Goal: Check status: Check status

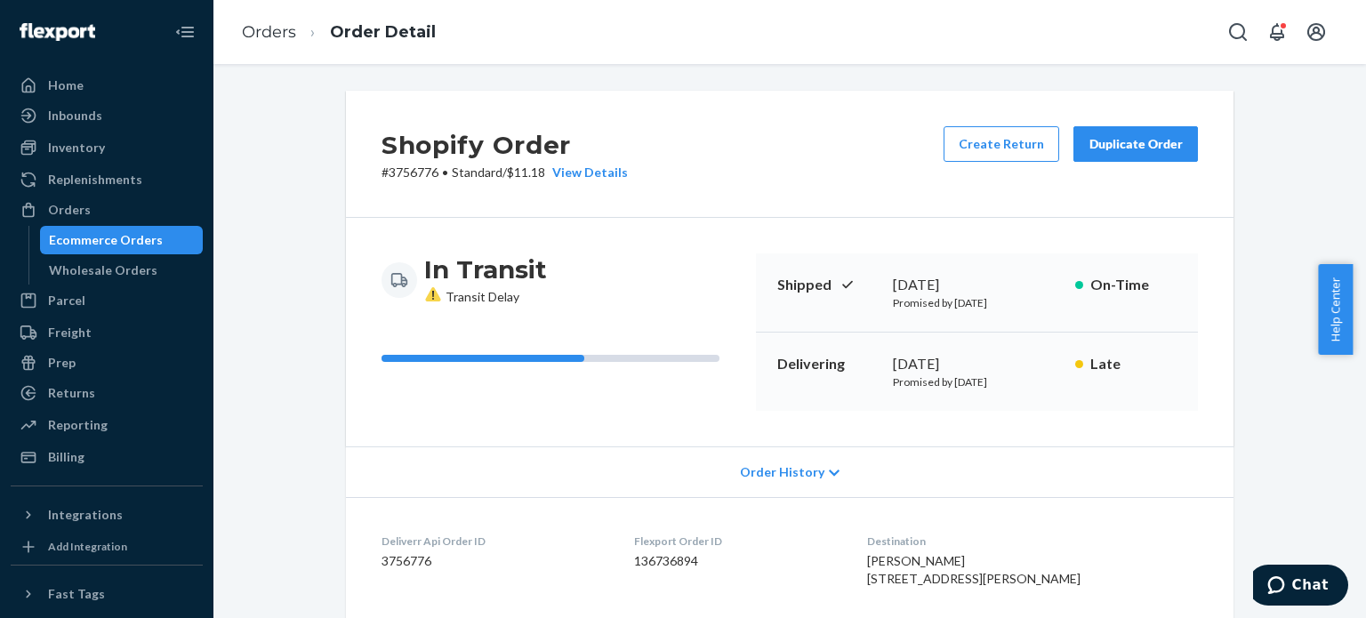
click at [260, 42] on li "Orders" at bounding box center [269, 32] width 54 height 23
click at [269, 13] on ol "Orders Order Detail" at bounding box center [339, 32] width 222 height 52
click at [267, 27] on link "Orders" at bounding box center [269, 32] width 54 height 20
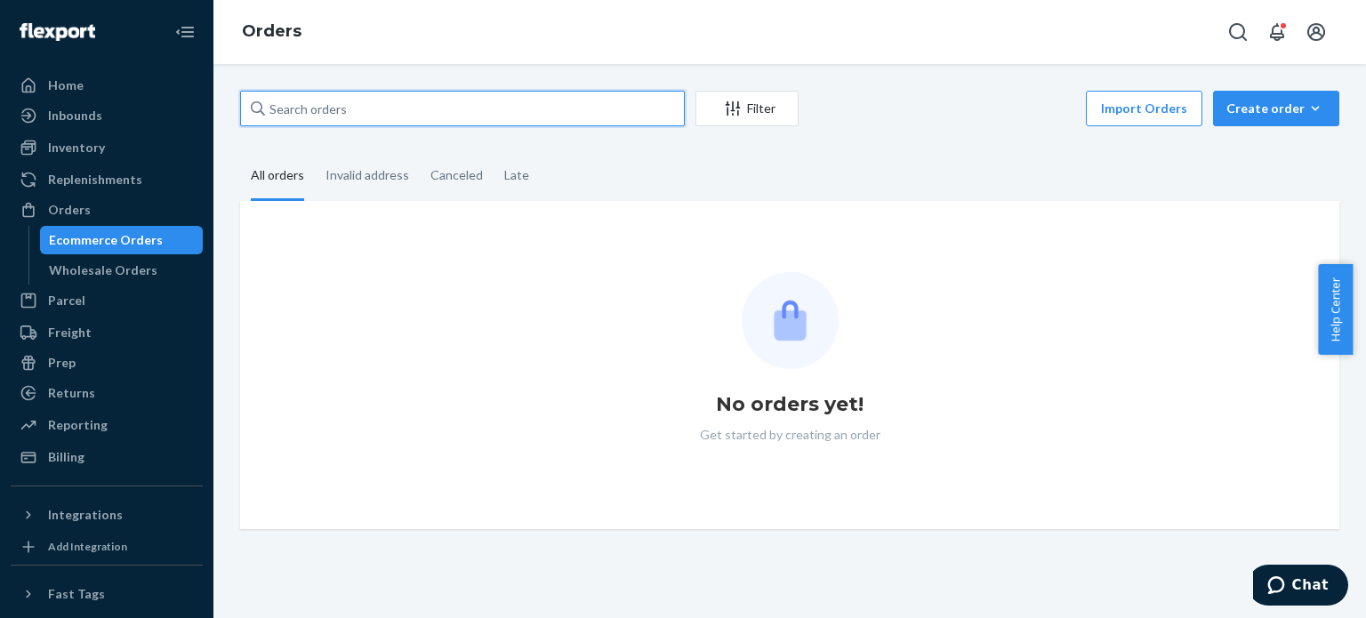
click at [386, 114] on input "text" at bounding box center [462, 109] width 445 height 36
paste input "3731180"
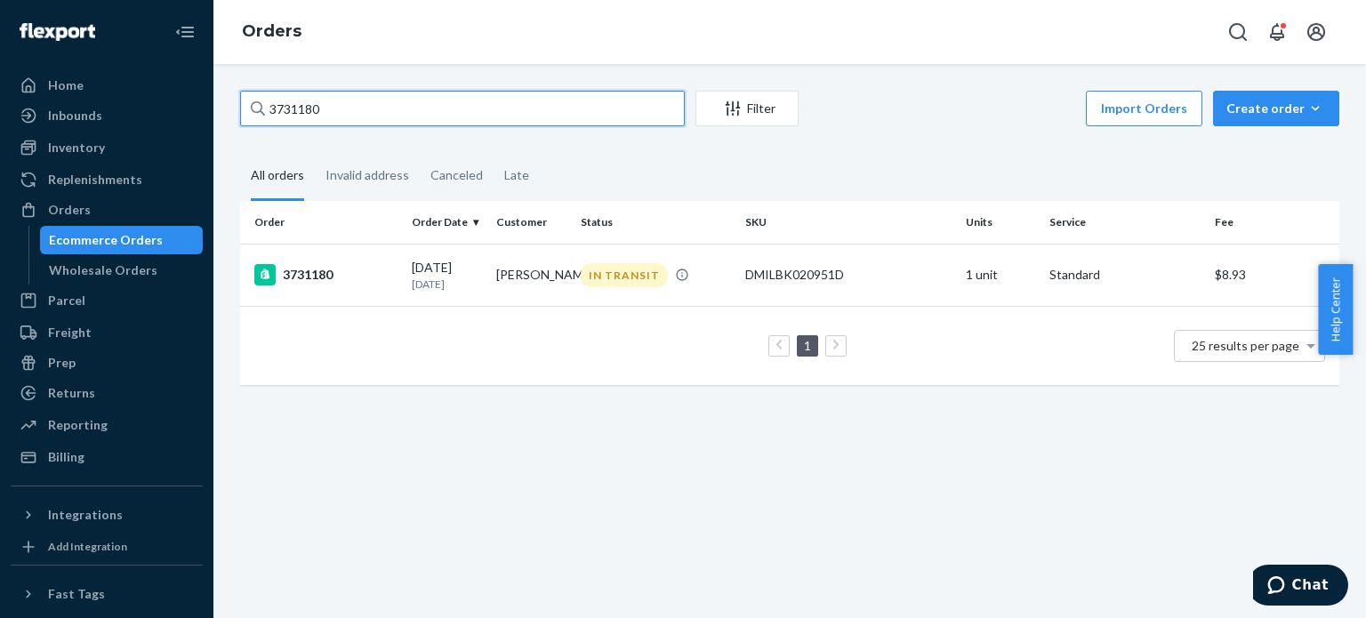
drag, startPoint x: 325, startPoint y: 116, endPoint x: 181, endPoint y: 100, distance: 144.0
click at [181, 100] on div "Home Inbounds Shipping Plans Problems Inventory Products Replenishments Orders …" at bounding box center [683, 309] width 1366 height 618
paste input "41166"
drag, startPoint x: 377, startPoint y: 108, endPoint x: 93, endPoint y: 92, distance: 284.1
click at [96, 92] on div "Home Inbounds Shipping Plans Problems Inventory Products Replenishments Orders …" at bounding box center [683, 309] width 1366 height 618
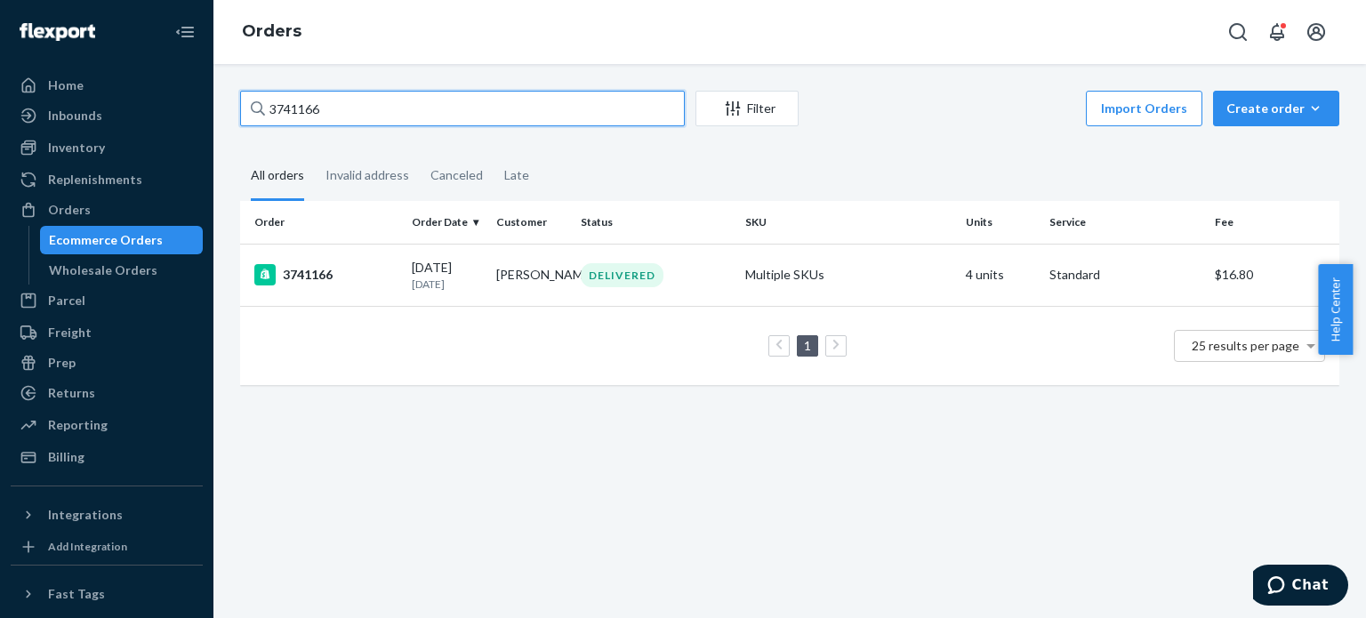
paste input "71478"
type input "3771478"
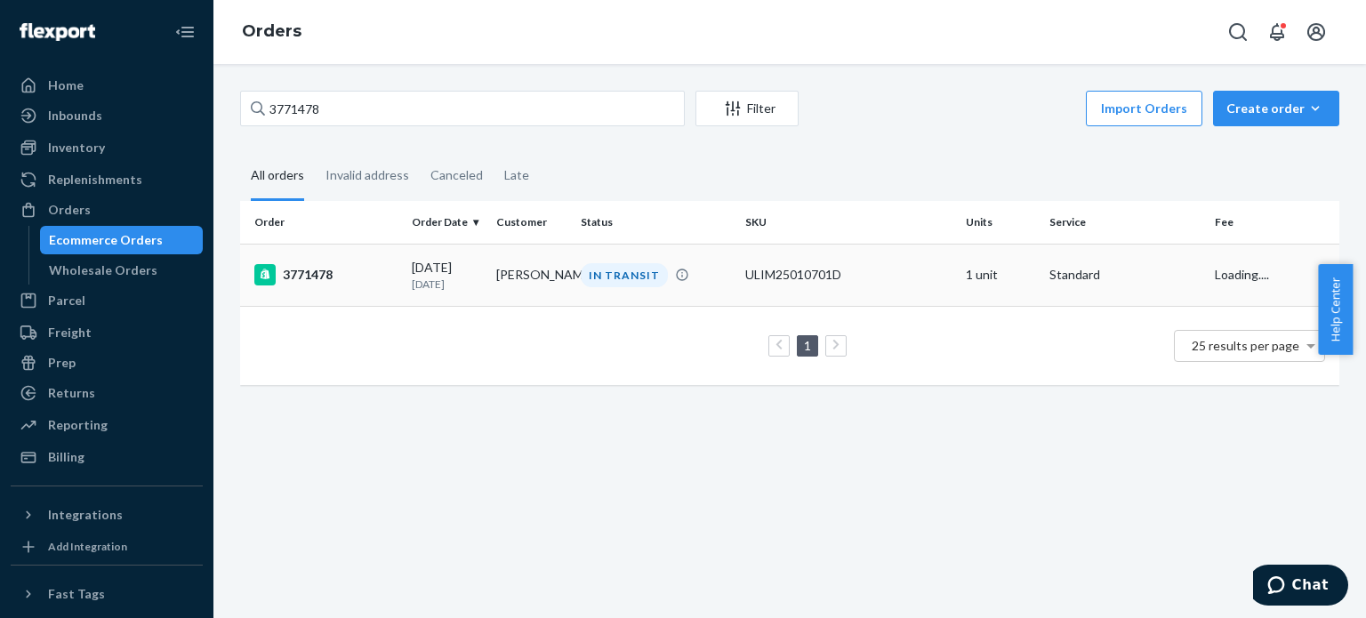
click at [321, 266] on div "3771478" at bounding box center [325, 274] width 143 height 21
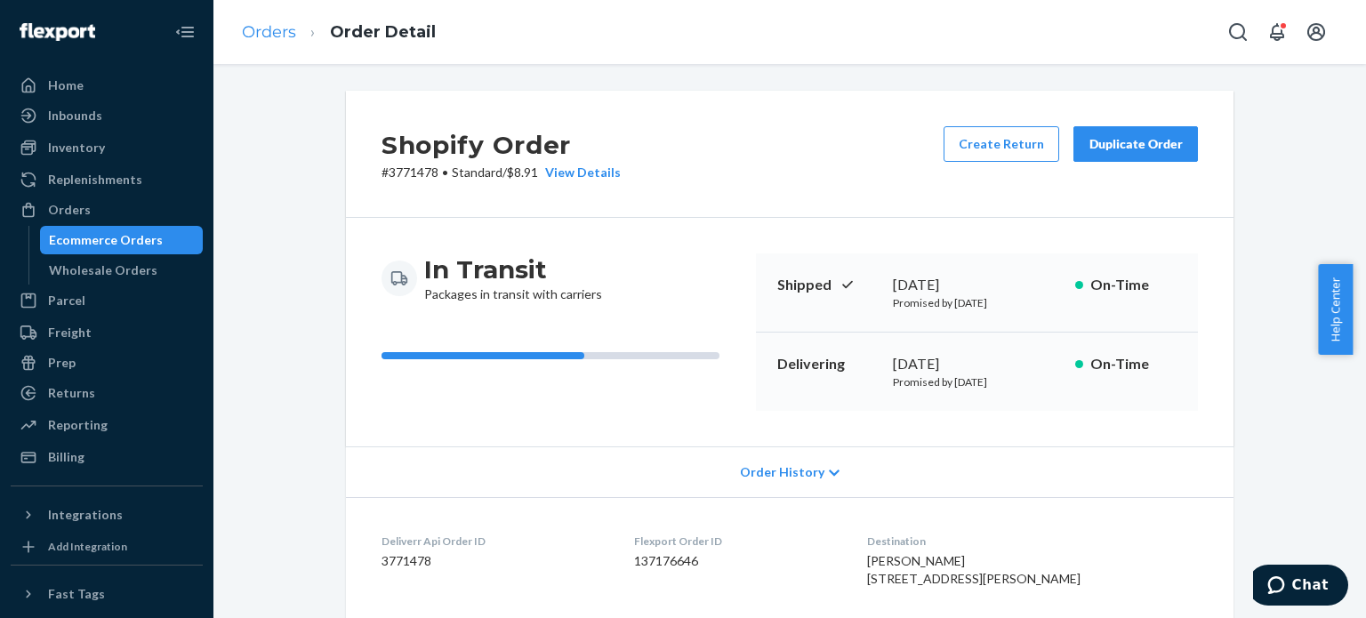
click at [293, 28] on ol "Orders Order Detail" at bounding box center [339, 32] width 222 height 52
click at [283, 32] on link "Orders" at bounding box center [269, 32] width 54 height 20
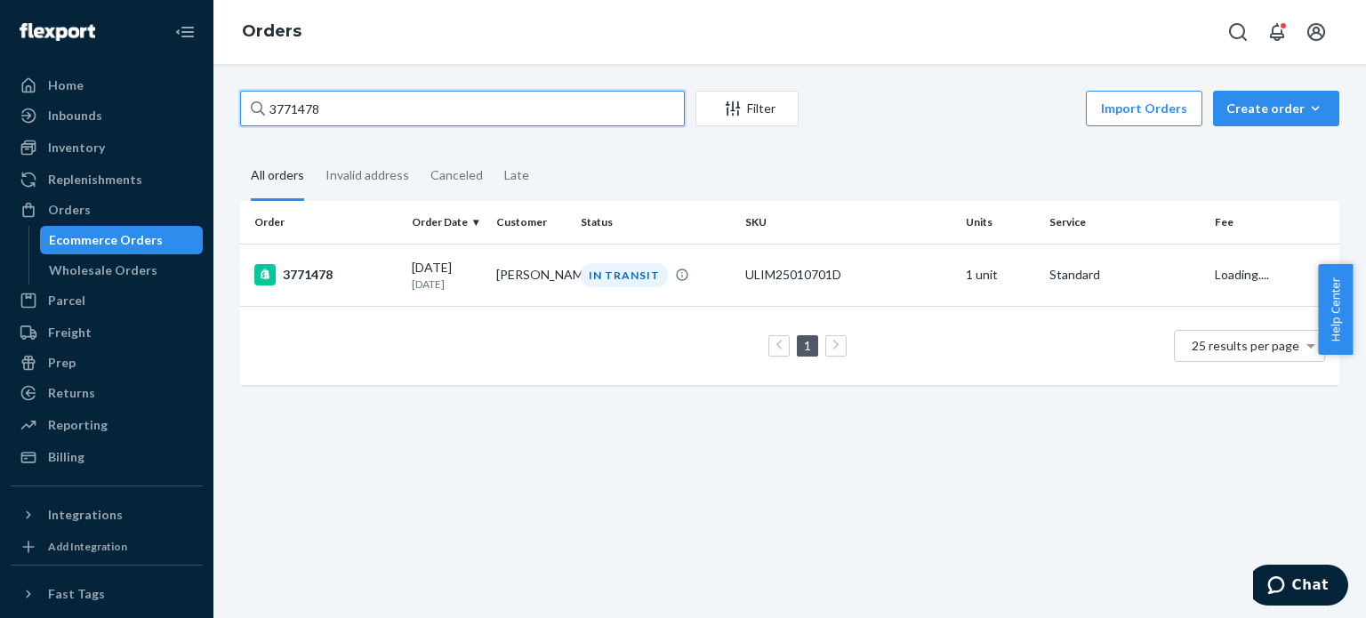
click at [212, 103] on div "Home Inbounds Shipping Plans Problems Inventory Products Replenishments Orders …" at bounding box center [683, 309] width 1366 height 618
paste input "95"
type input "3771495"
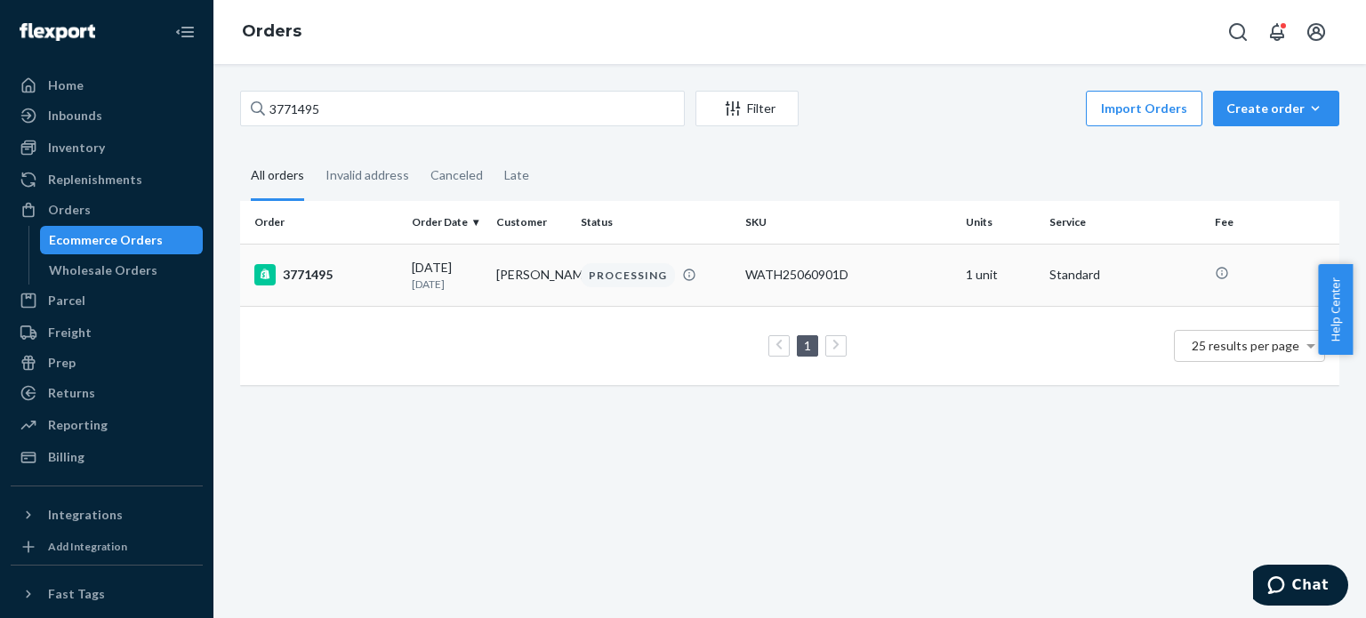
click at [317, 279] on div "3771495" at bounding box center [325, 274] width 143 height 21
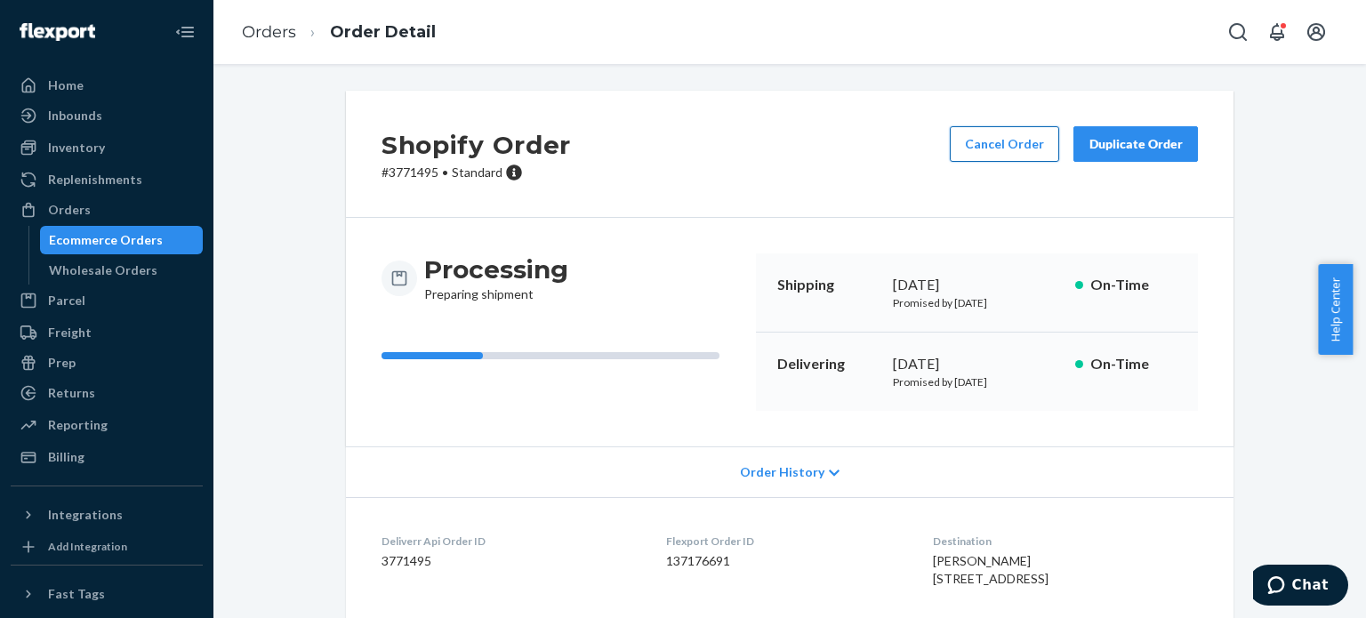
click at [978, 132] on button "Cancel Order" at bounding box center [1004, 144] width 109 height 36
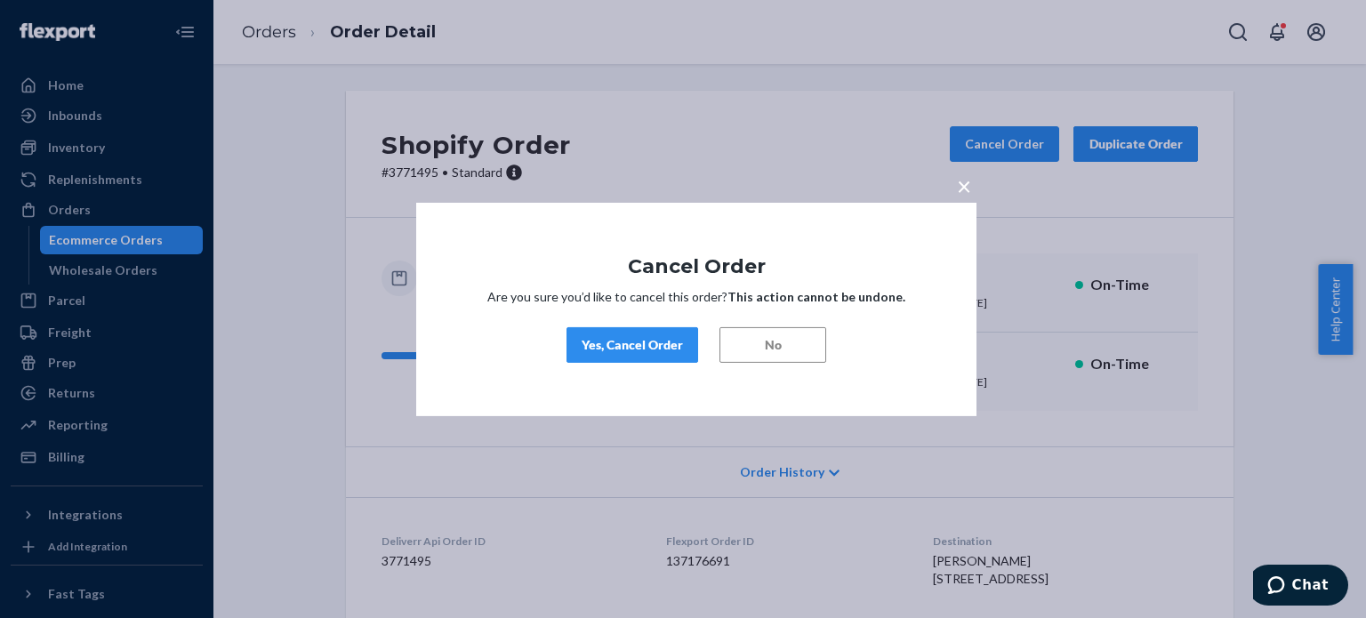
click at [615, 340] on div "Yes, Cancel Order" at bounding box center [632, 345] width 101 height 18
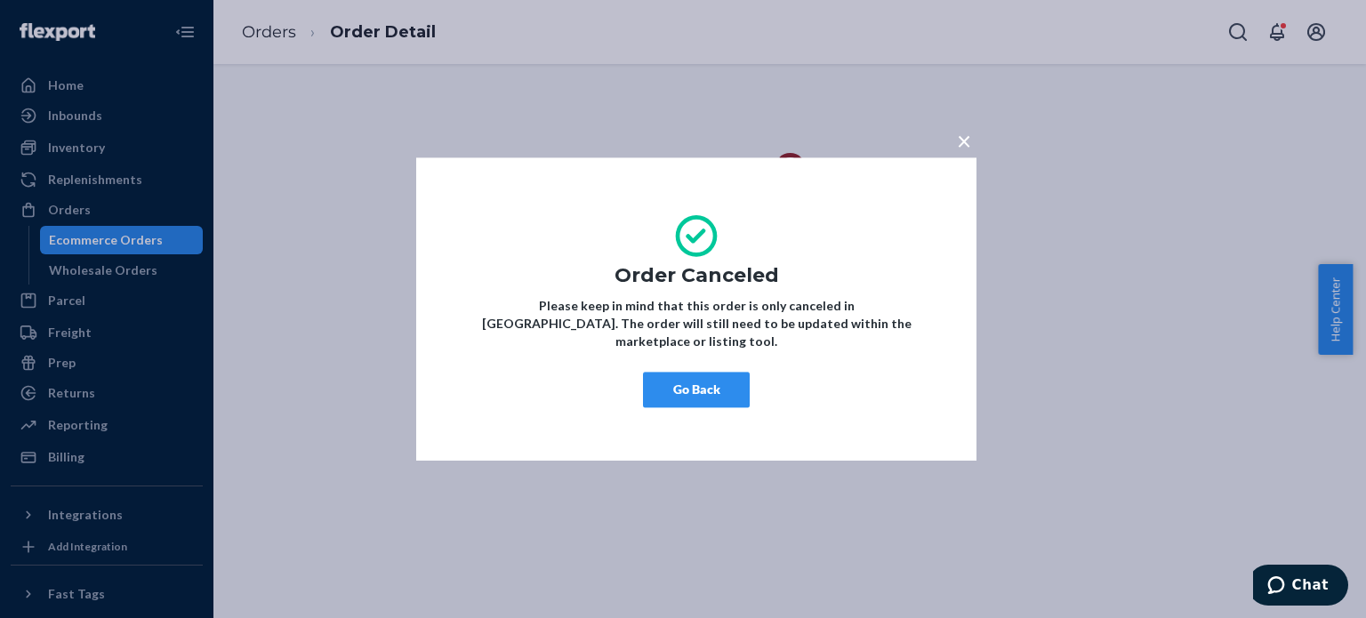
click at [711, 373] on button "Go Back" at bounding box center [696, 390] width 107 height 36
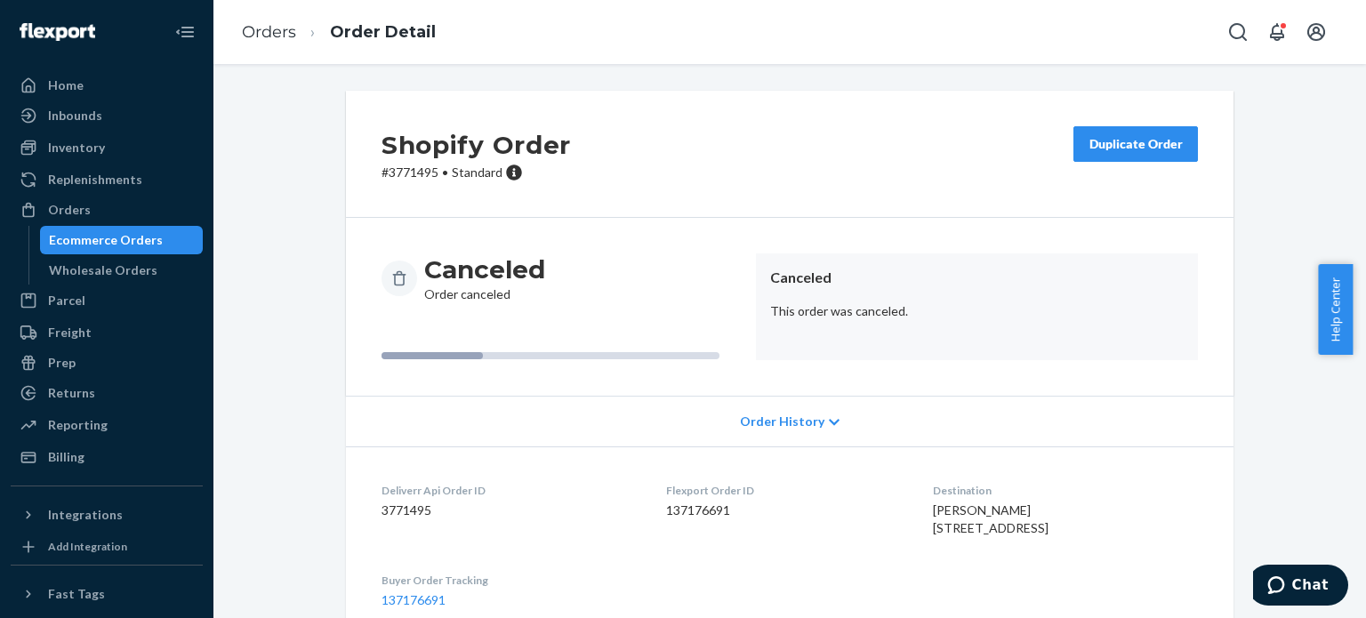
click at [1114, 159] on button "Duplicate Order" at bounding box center [1135, 144] width 124 height 36
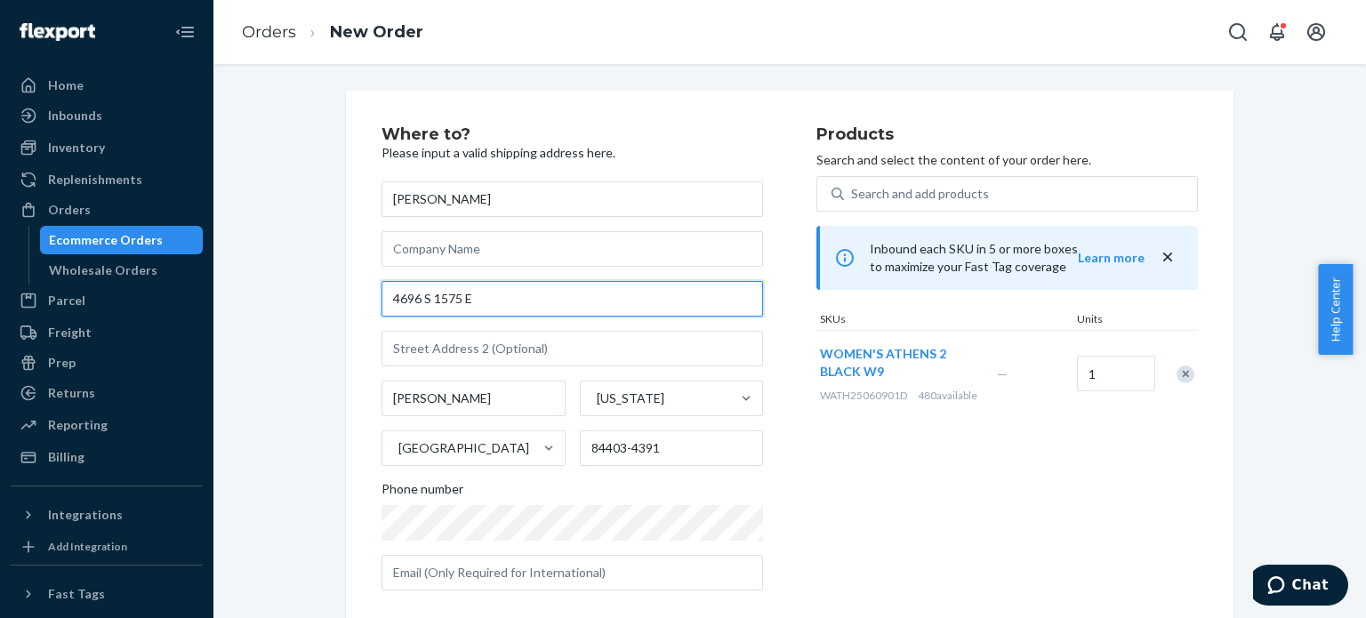
drag, startPoint x: 500, startPoint y: 295, endPoint x: 286, endPoint y: 296, distance: 213.4
click at [288, 296] on div "Where to? Please input a valid shipping address here. [PERSON_NAME] [STREET_ADD…" at bounding box center [790, 477] width 1126 height 773
paste input "929 S. [STREET_ADDRESS]"
type input "[STREET_ADDRESS]"
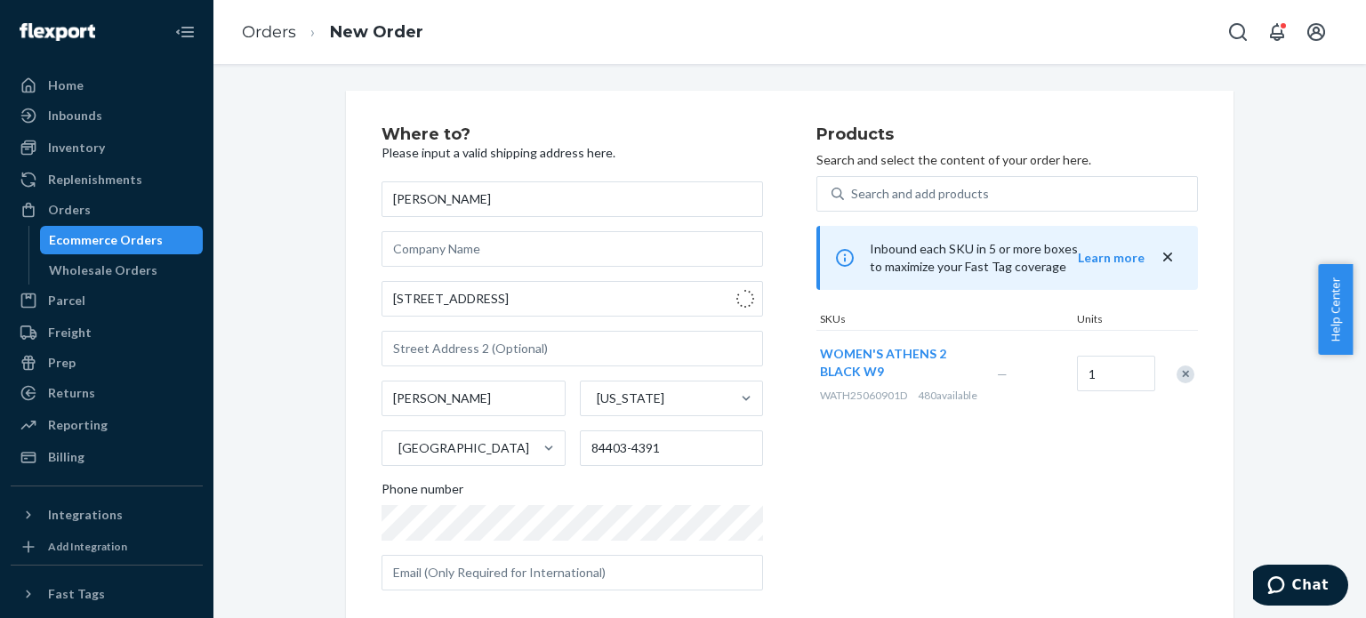
type input "84403"
type input "4929 S 1600 E"
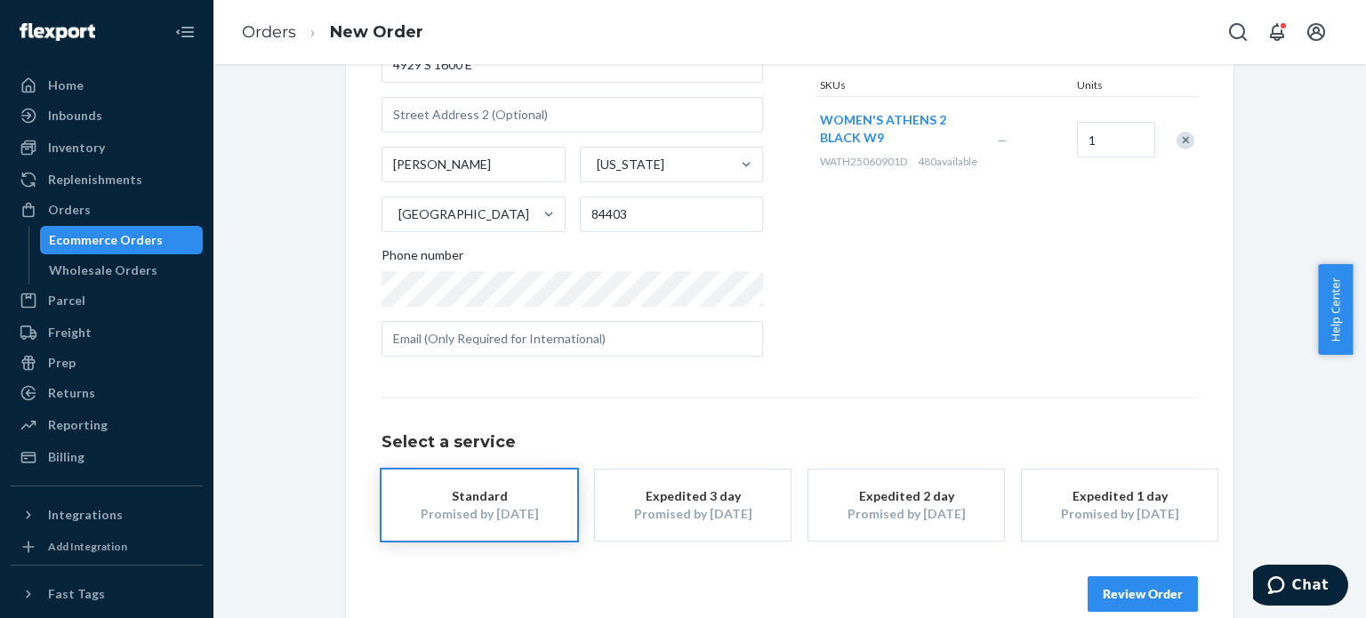
scroll to position [262, 0]
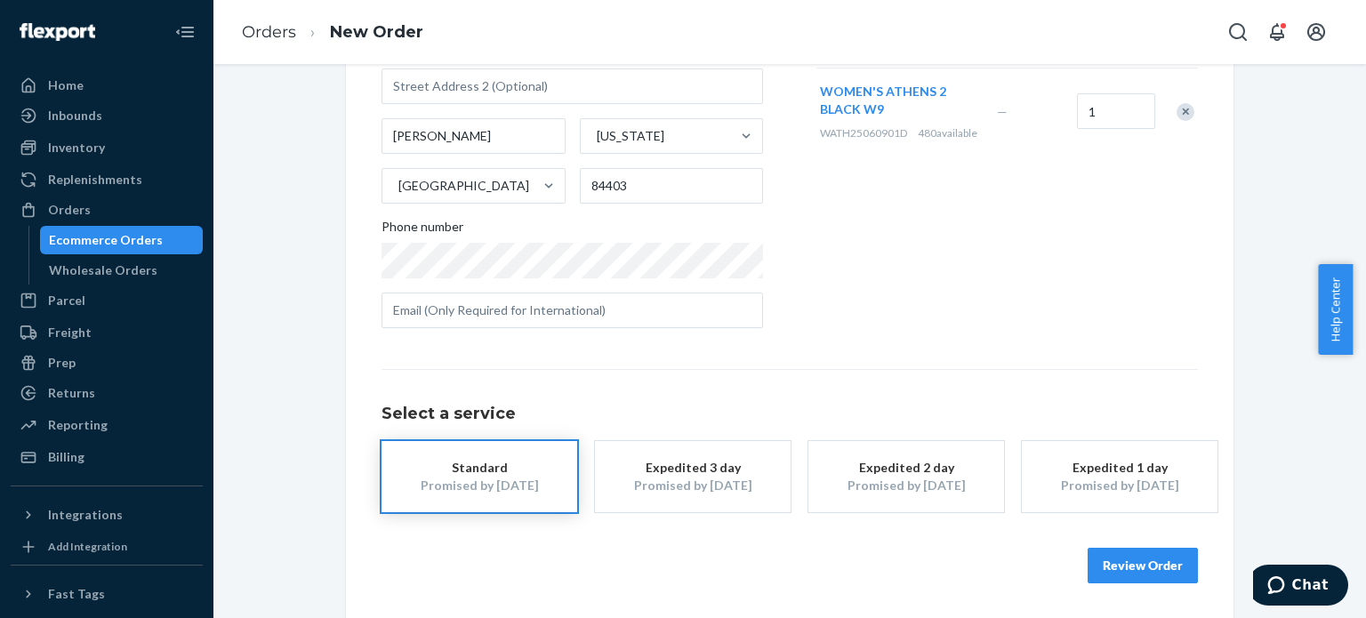
click at [1138, 569] on button "Review Order" at bounding box center [1142, 566] width 110 height 36
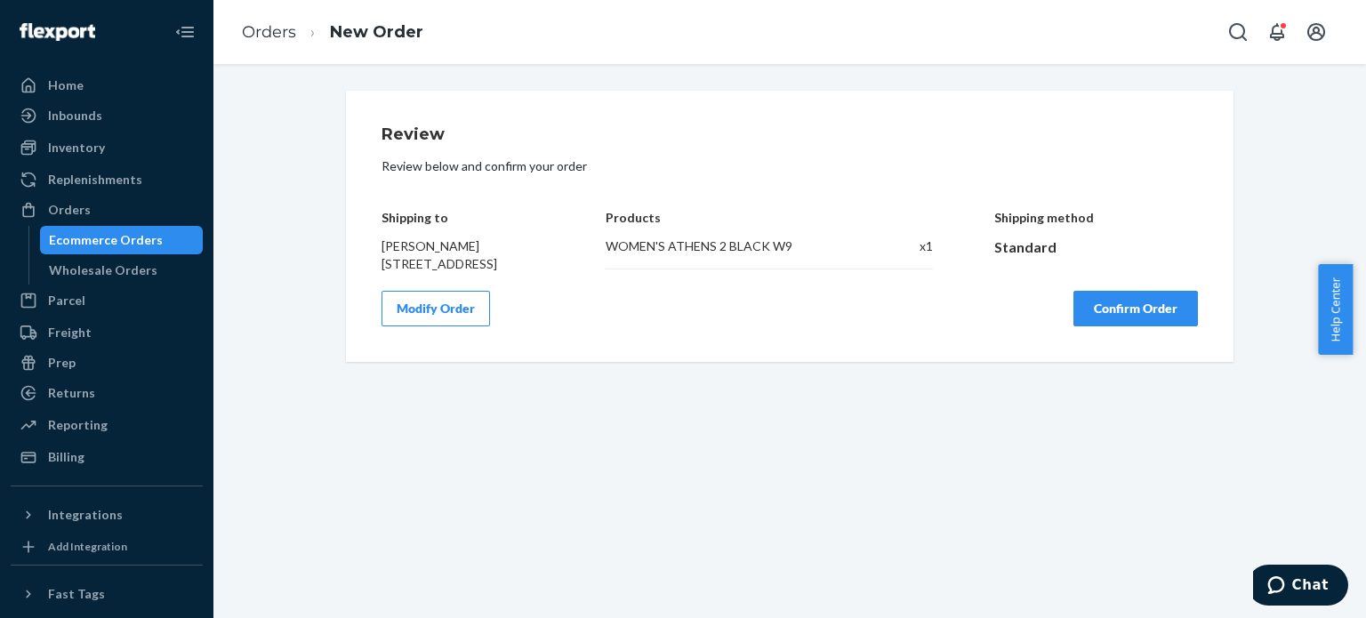
drag, startPoint x: 373, startPoint y: 262, endPoint x: 490, endPoint y: 280, distance: 118.7
click at [490, 280] on div "Review Review below and confirm your order Shipping to [PERSON_NAME] [STREET_AD…" at bounding box center [789, 226] width 887 height 271
copy span "[STREET_ADDRESS]"
click at [414, 554] on div "Review Review below and confirm your order Shipping to [PERSON_NAME] [STREET_AD…" at bounding box center [789, 341] width 1152 height 554
click at [783, 362] on div "Review Review below and confirm your order Shipping to [PERSON_NAME] [STREET_AD…" at bounding box center [789, 226] width 887 height 271
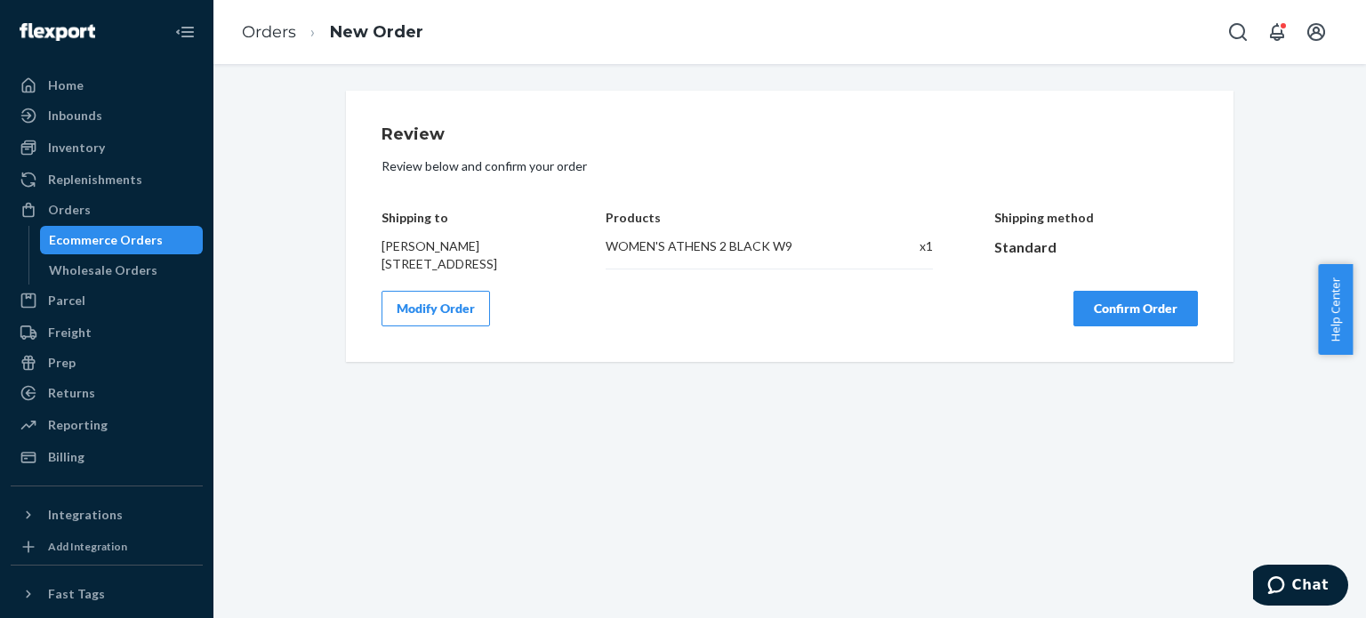
click at [1079, 326] on button "Confirm Order" at bounding box center [1135, 309] width 124 height 36
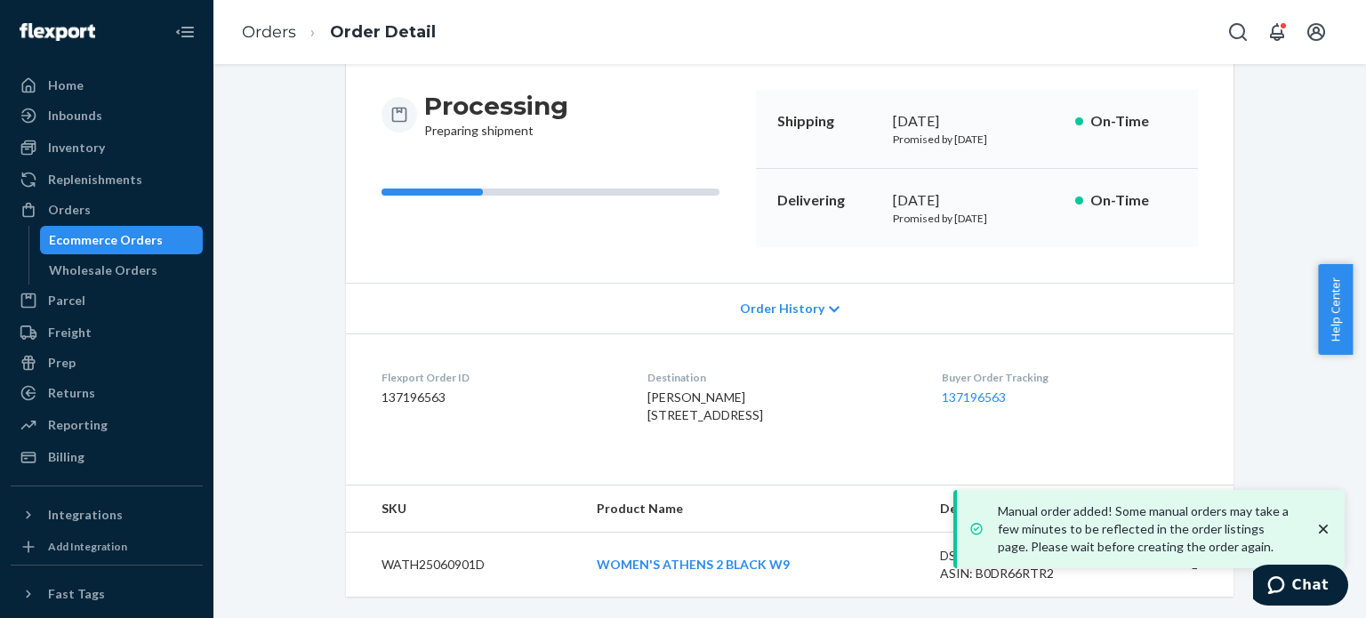
scroll to position [197, 0]
copy span "[STREET_ADDRESS]"
drag, startPoint x: 631, startPoint y: 380, endPoint x: 729, endPoint y: 396, distance: 99.1
click at [729, 396] on dl "Flexport Order ID 137196563 Destination [PERSON_NAME] [STREET_ADDRESS] US Buyer…" at bounding box center [789, 399] width 887 height 133
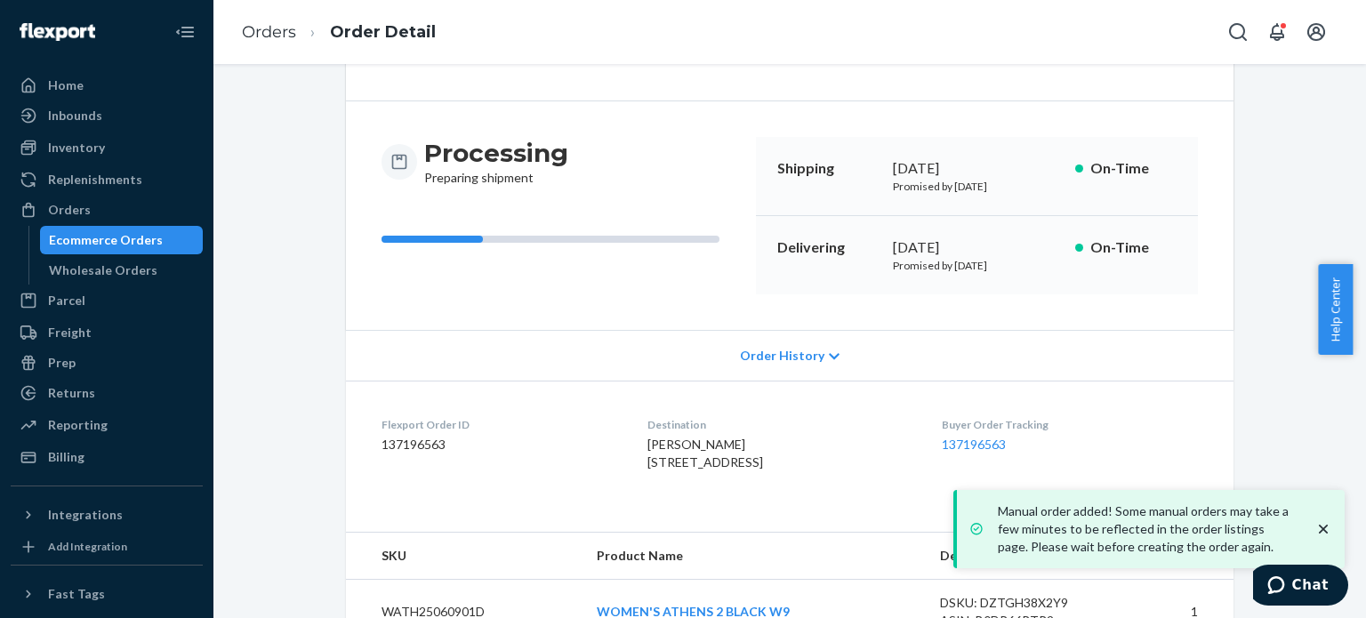
scroll to position [0, 0]
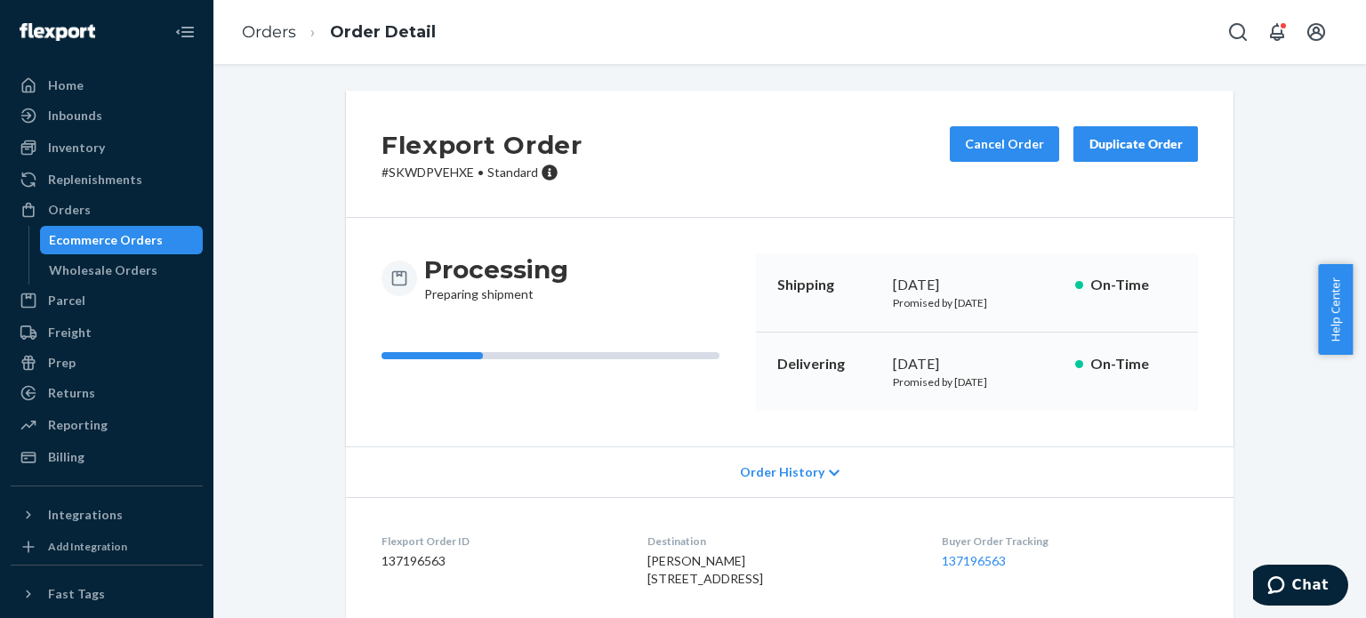
click at [423, 180] on p "# SKWDPVEHXE • Standard" at bounding box center [481, 173] width 201 height 18
copy p "SKWDPVEHXE"
click at [275, 45] on ol "Orders Order Detail" at bounding box center [339, 32] width 222 height 52
click at [277, 35] on link "Orders" at bounding box center [269, 32] width 54 height 20
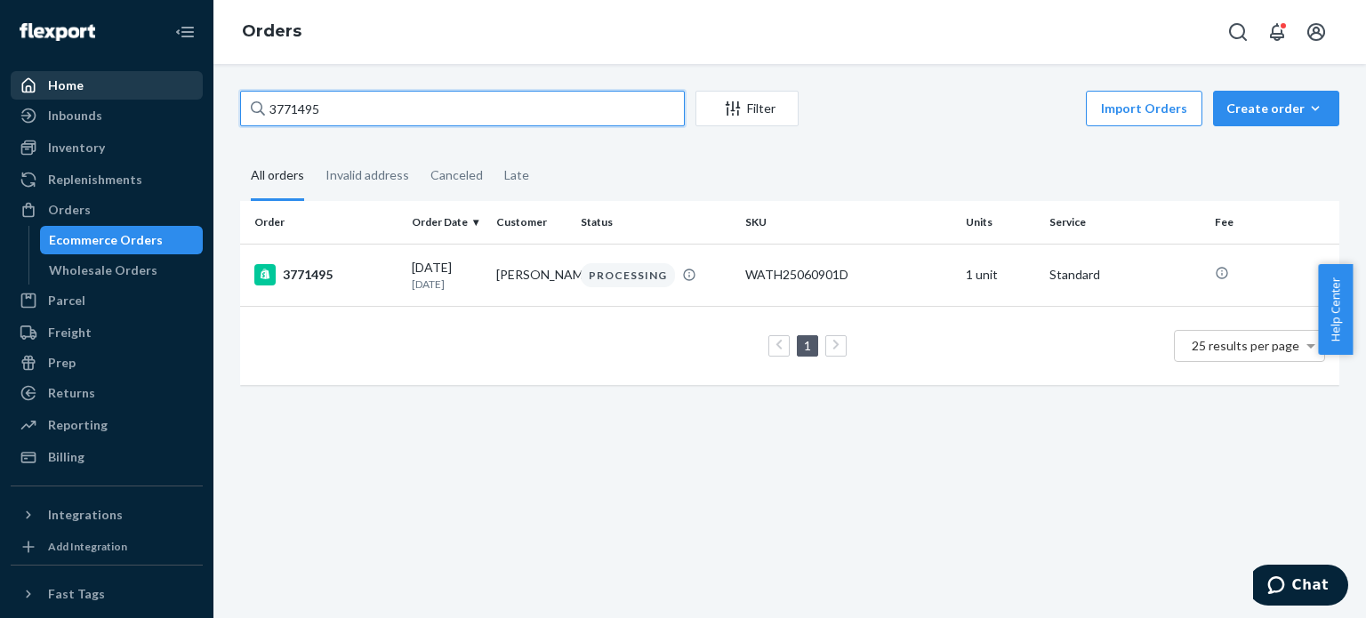
drag, startPoint x: 413, startPoint y: 105, endPoint x: 153, endPoint y: 86, distance: 260.3
click at [165, 88] on div "Home Inbounds Shipping Plans Problems Inventory Products Replenishments Orders …" at bounding box center [683, 309] width 1366 height 618
paste input "522"
type input "3771522"
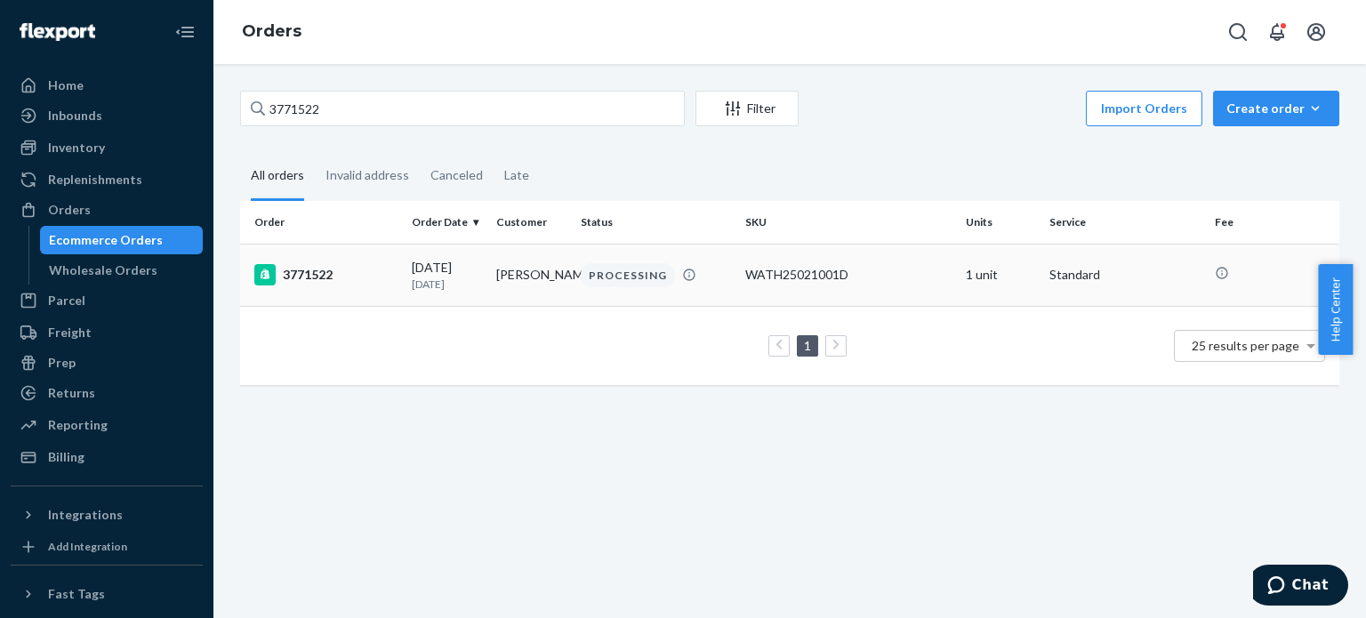
click at [359, 262] on td "3771522" at bounding box center [322, 275] width 164 height 62
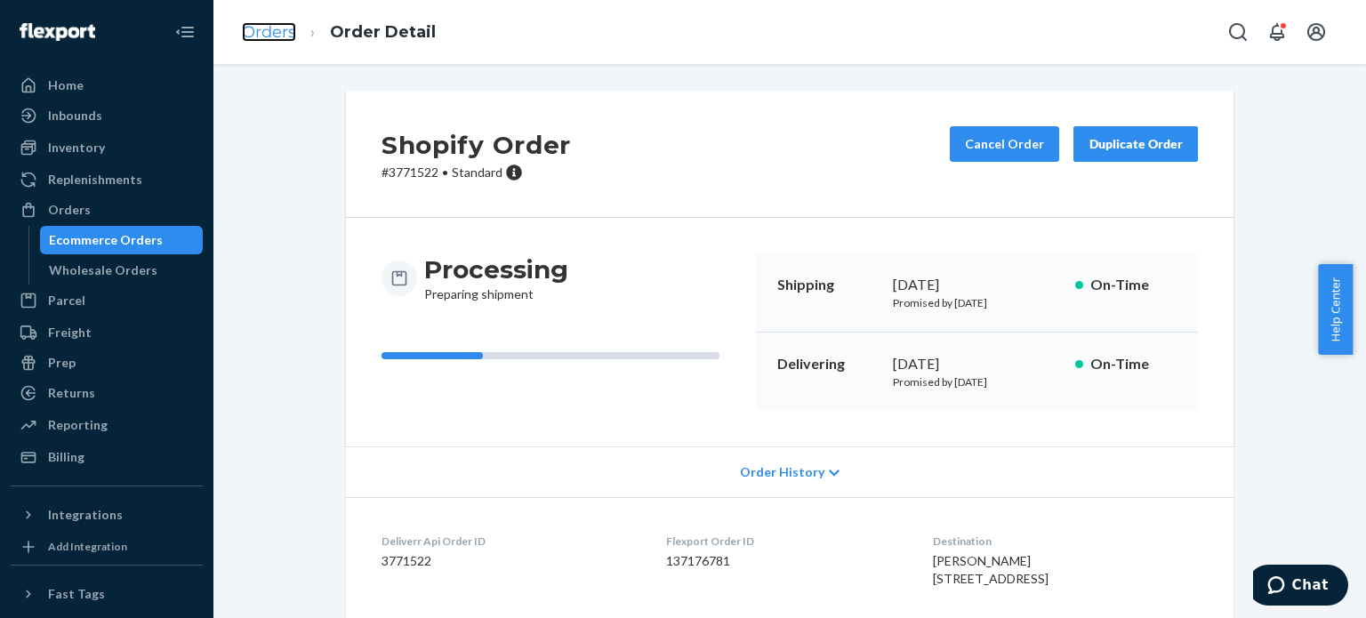
click at [267, 36] on link "Orders" at bounding box center [269, 32] width 54 height 20
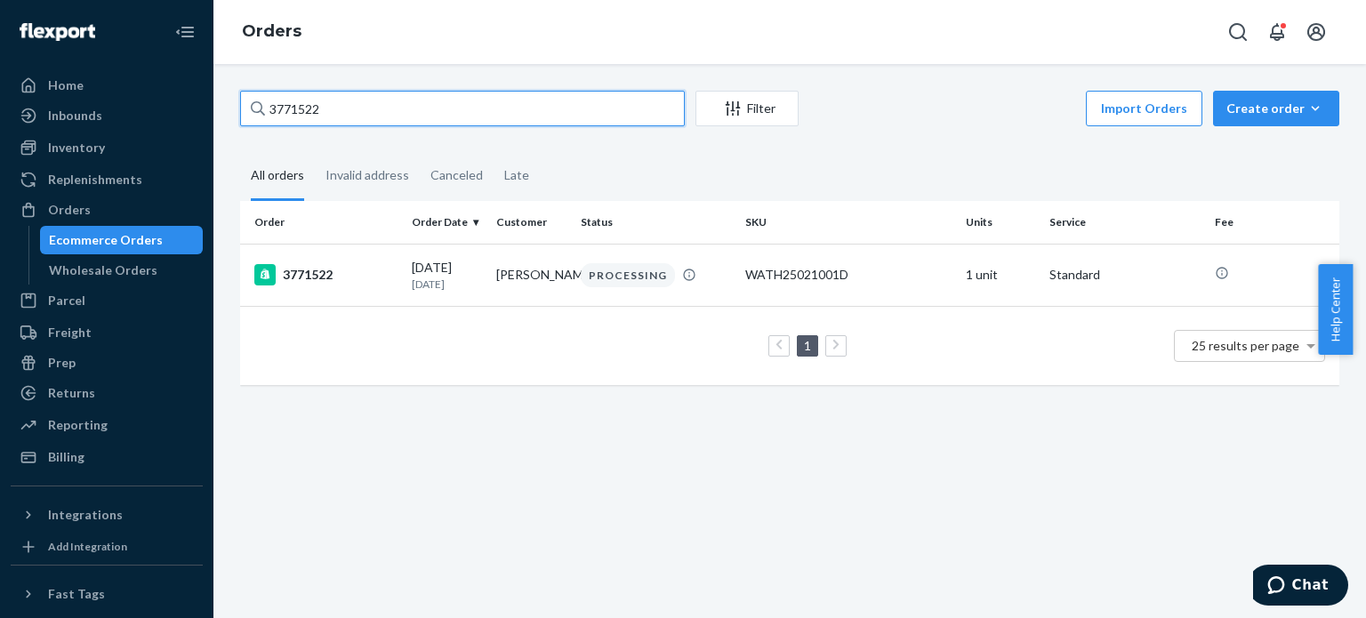
drag, startPoint x: 323, startPoint y: 104, endPoint x: 200, endPoint y: 98, distance: 122.9
click at [203, 99] on div "Home Inbounds Shipping Plans Problems Inventory Products Replenishments Orders …" at bounding box center [683, 309] width 1366 height 618
paste input "69934"
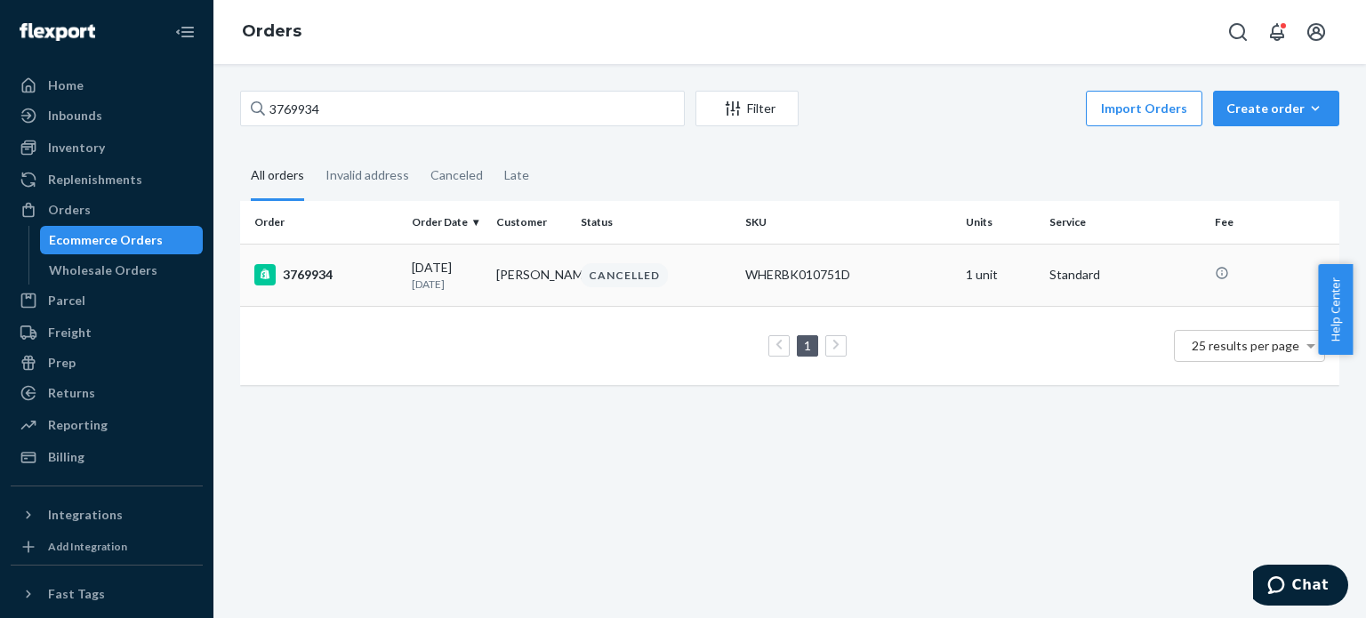
drag, startPoint x: 487, startPoint y: 260, endPoint x: 541, endPoint y: 287, distance: 60.0
click at [541, 287] on tr "3769934 [DATE] [DATE] [PERSON_NAME] CANCELLED WHERBK010751D 1 unit Standard" at bounding box center [789, 275] width 1099 height 62
copy tr "[DATE] [PERSON_NAME]"
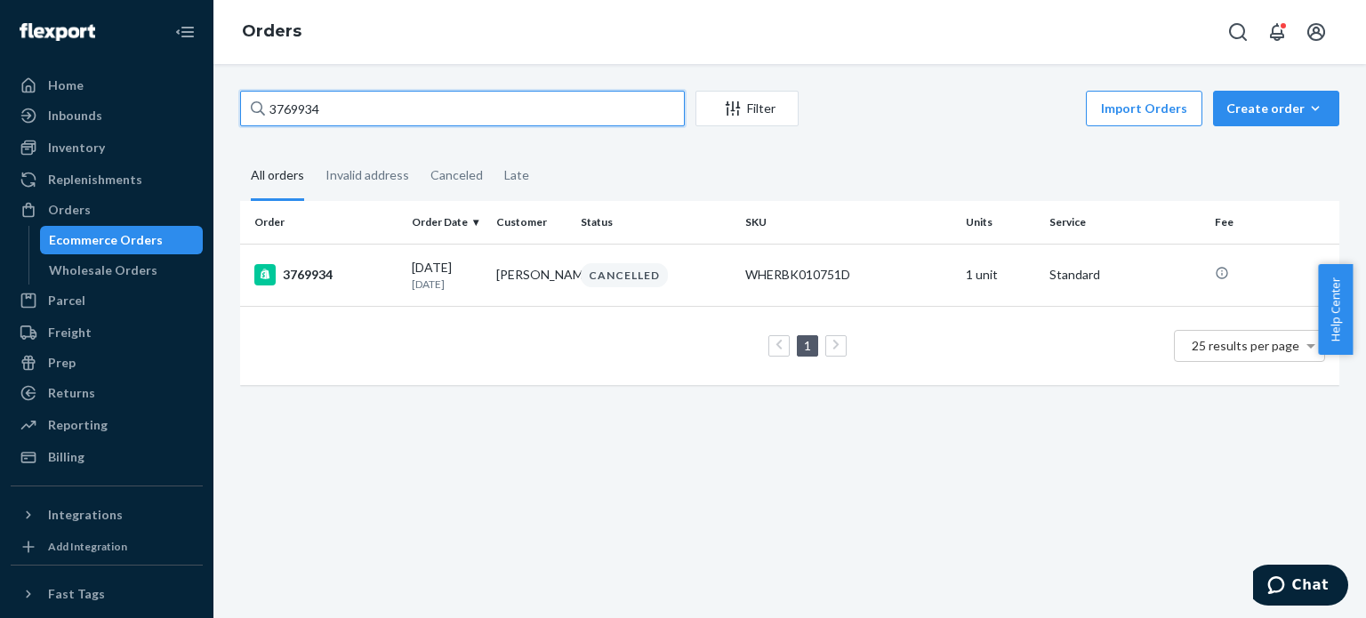
drag, startPoint x: 358, startPoint y: 119, endPoint x: 174, endPoint y: 100, distance: 185.1
click at [177, 100] on div "Home Inbounds Shipping Plans Problems Inventory Products Replenishments Orders …" at bounding box center [683, 309] width 1366 height 618
paste input "[DATE] [PERSON_NAME]"
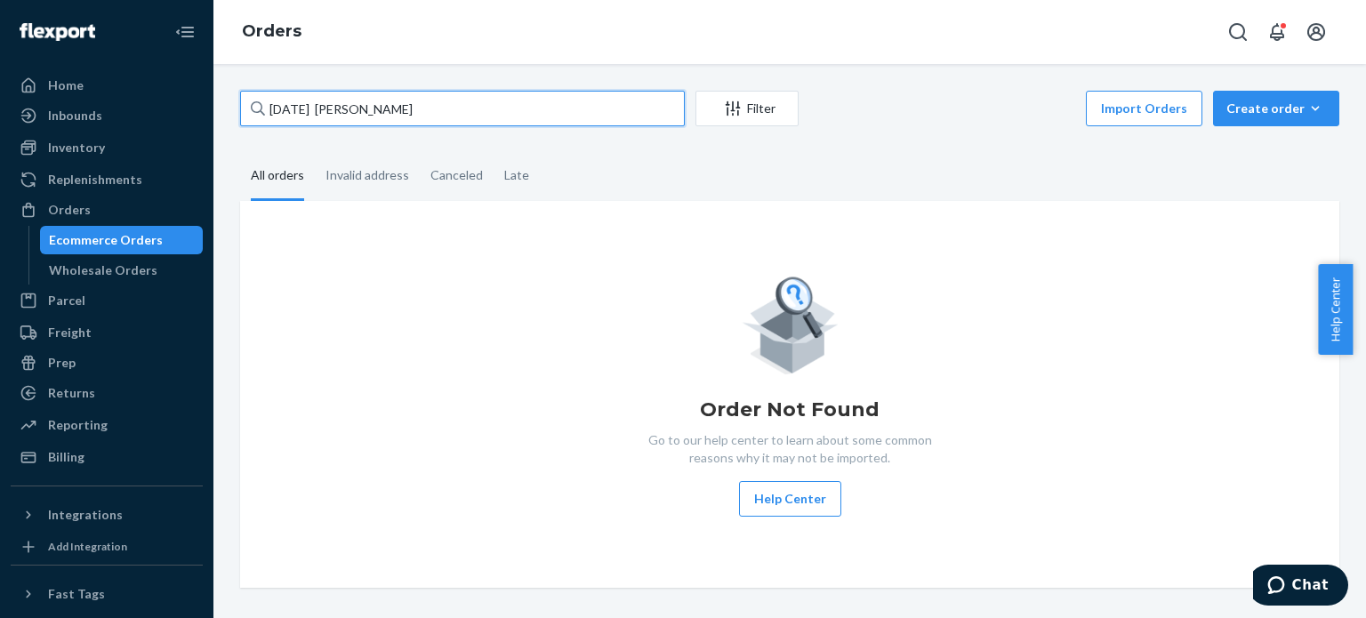
click at [341, 109] on input "[DATE] [PERSON_NAME]" at bounding box center [462, 109] width 445 height 36
drag, startPoint x: 333, startPoint y: 109, endPoint x: 185, endPoint y: 109, distance: 148.5
click at [185, 109] on div "Home Inbounds Shipping Plans Problems Inventory Products Replenishments Orders …" at bounding box center [683, 309] width 1366 height 618
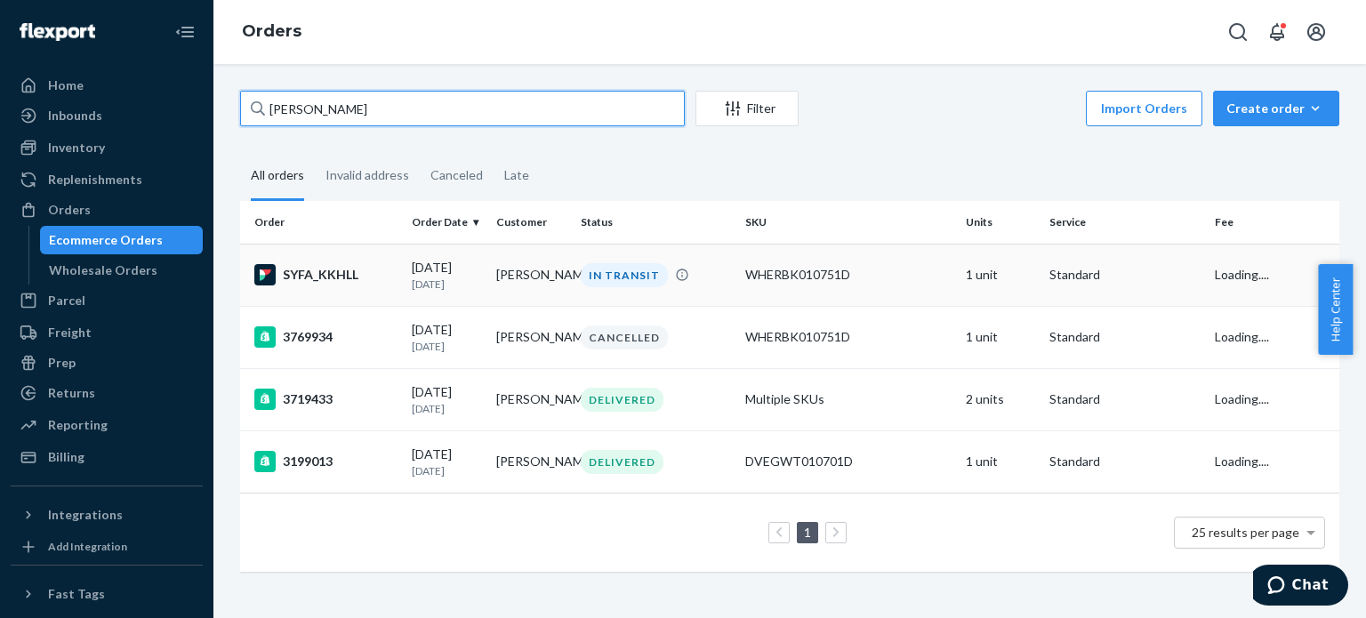
type input "[PERSON_NAME]"
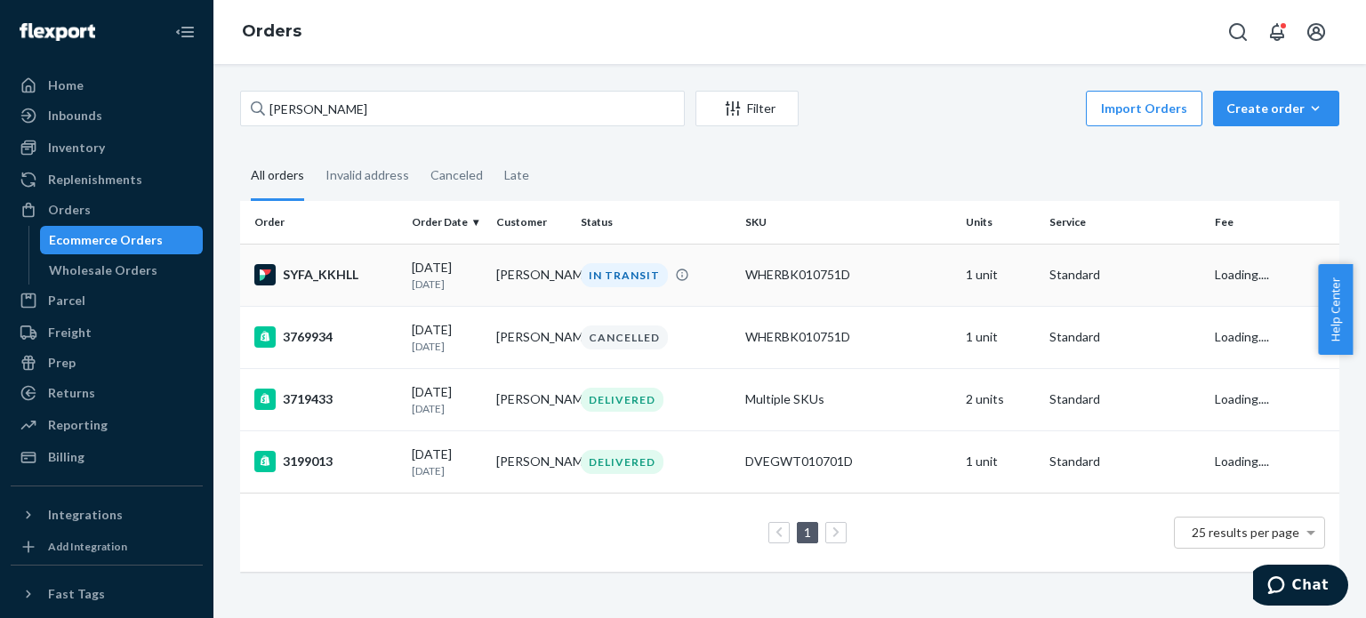
click at [338, 273] on div "SYFA_KKHLL" at bounding box center [325, 274] width 143 height 21
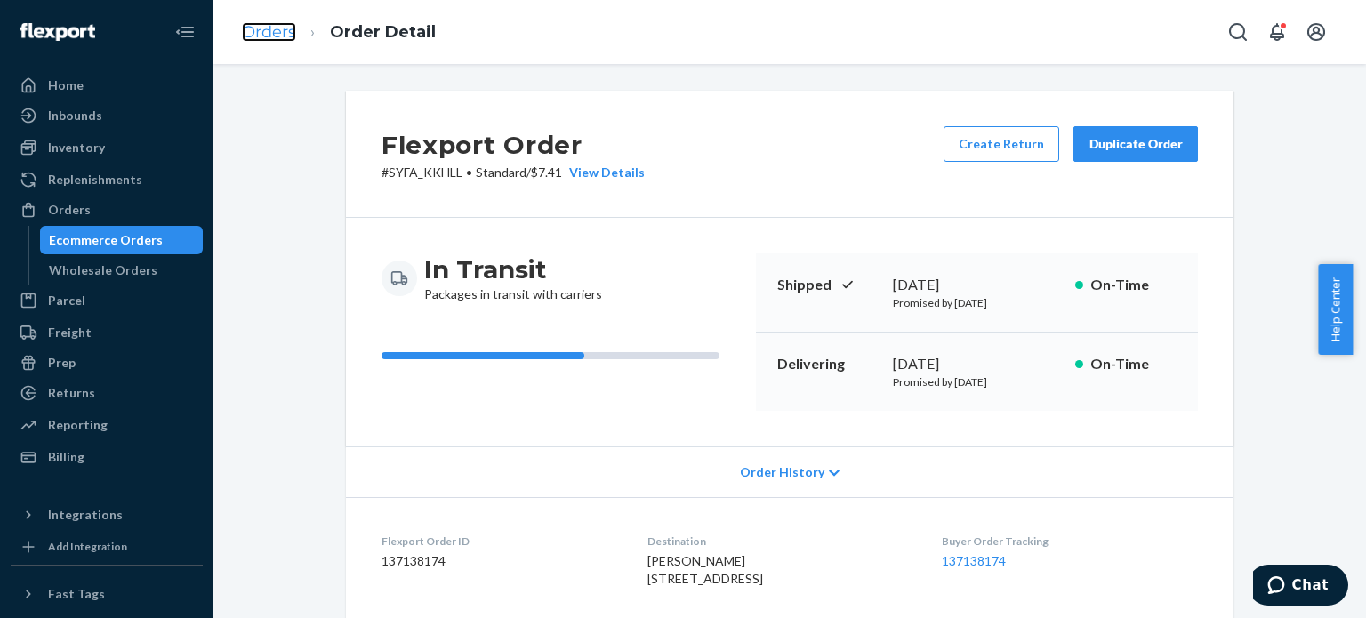
click at [260, 42] on link "Orders" at bounding box center [269, 32] width 54 height 20
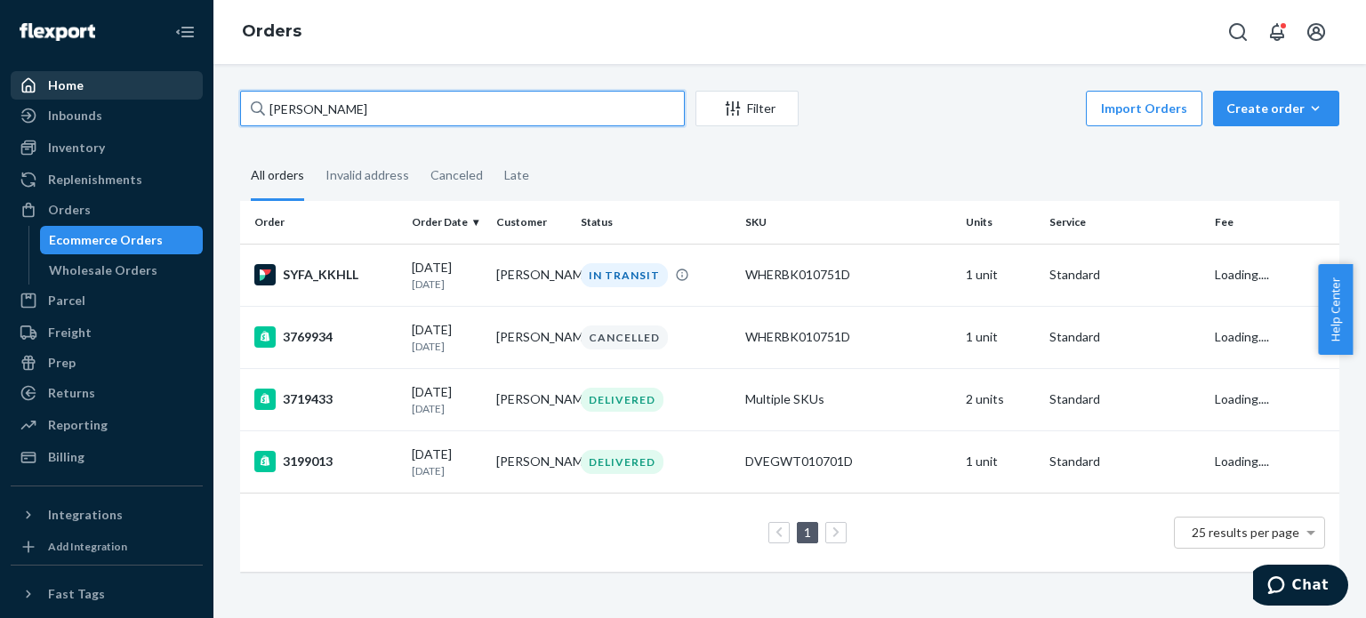
drag, startPoint x: 431, startPoint y: 116, endPoint x: 92, endPoint y: 95, distance: 339.4
click at [93, 94] on div "Home Inbounds Shipping Plans Problems Inventory Products Replenishments Orders …" at bounding box center [683, 309] width 1366 height 618
paste input "YFA_KKHLL"
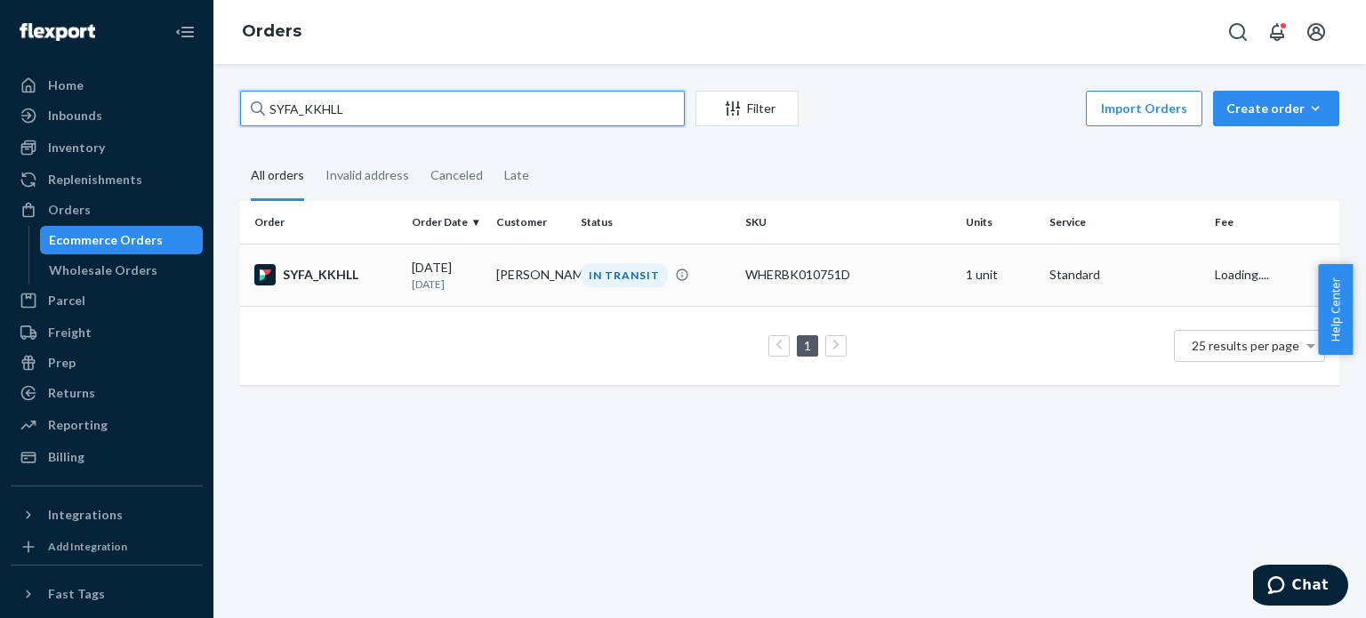
type input "SYFA_KKHLL"
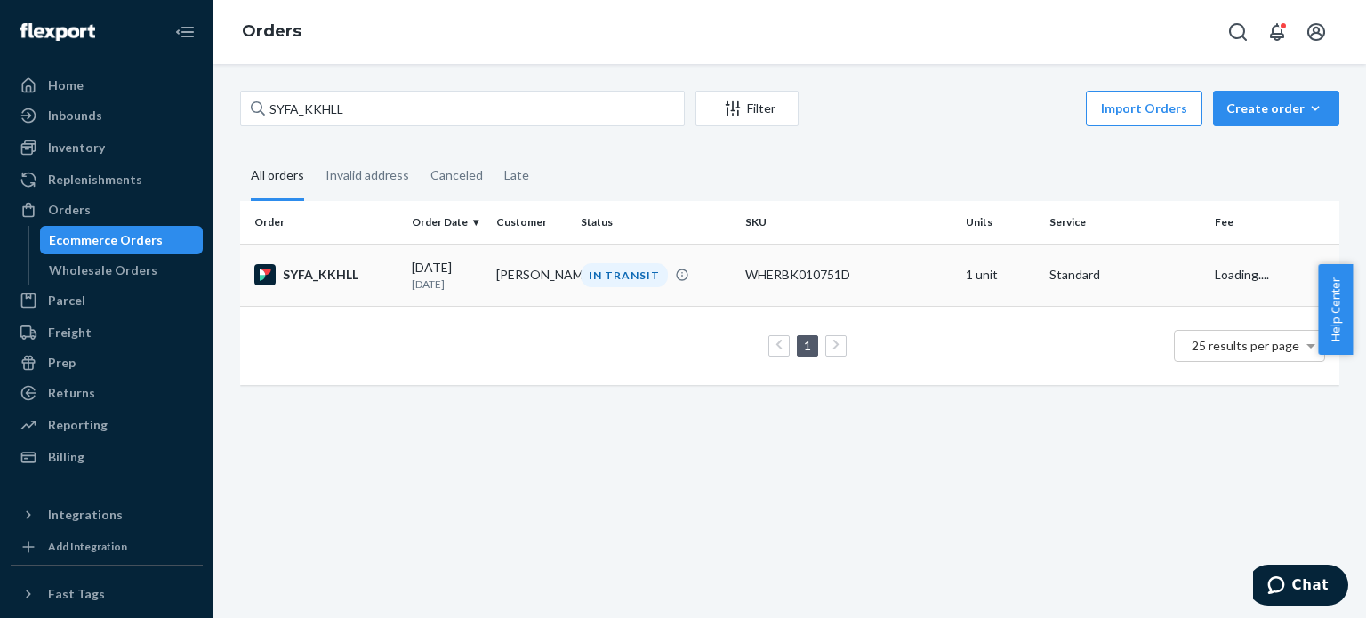
click at [314, 258] on td "SYFA_KKHLL" at bounding box center [322, 275] width 164 height 62
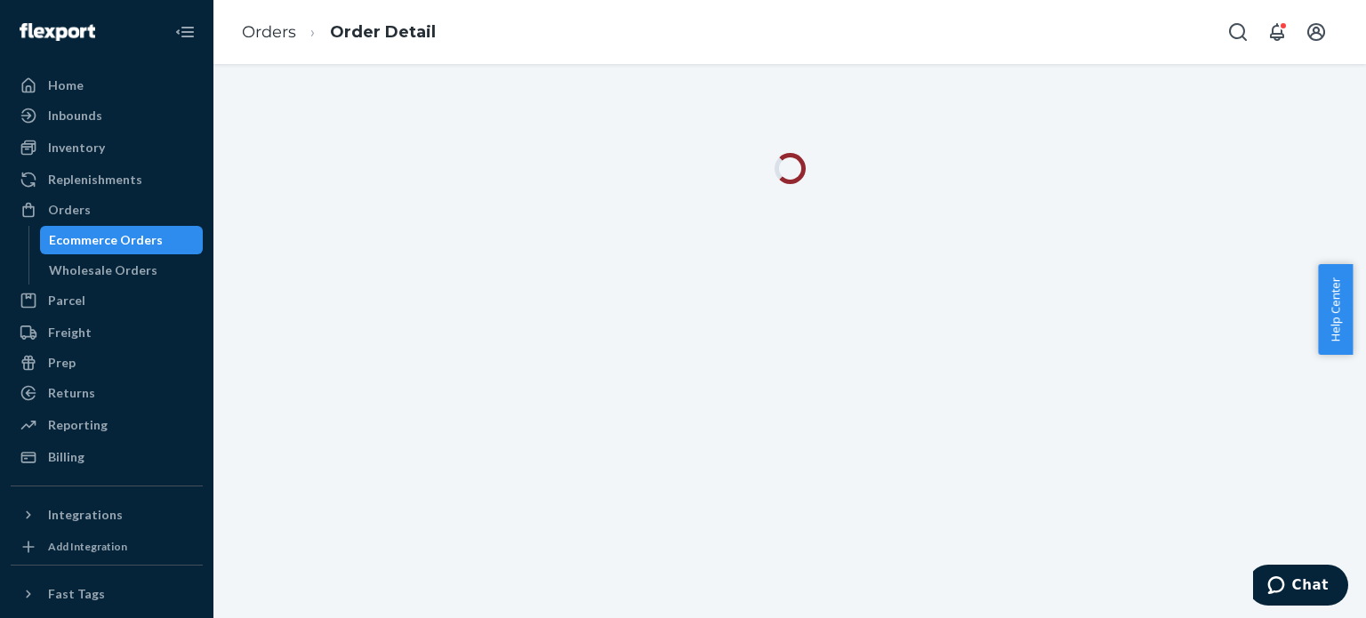
drag, startPoint x: 1269, startPoint y: 435, endPoint x: 1268, endPoint y: 408, distance: 26.7
click at [1269, 428] on div at bounding box center [789, 341] width 1152 height 554
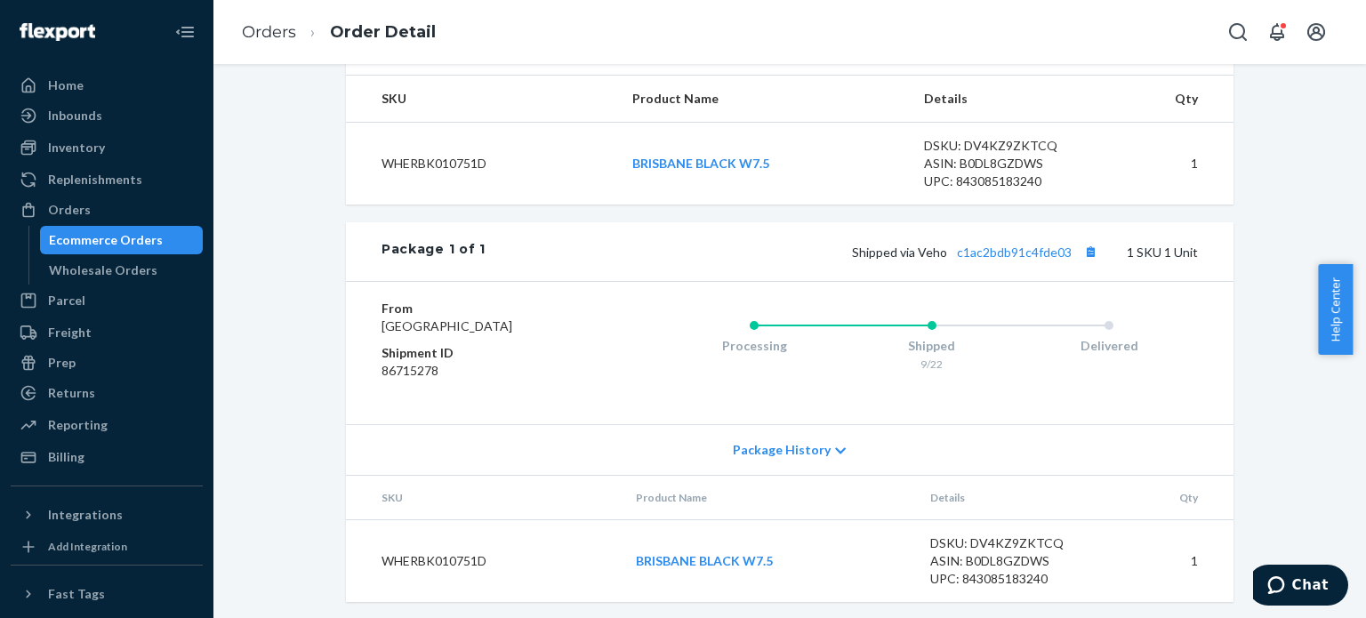
scroll to position [630, 0]
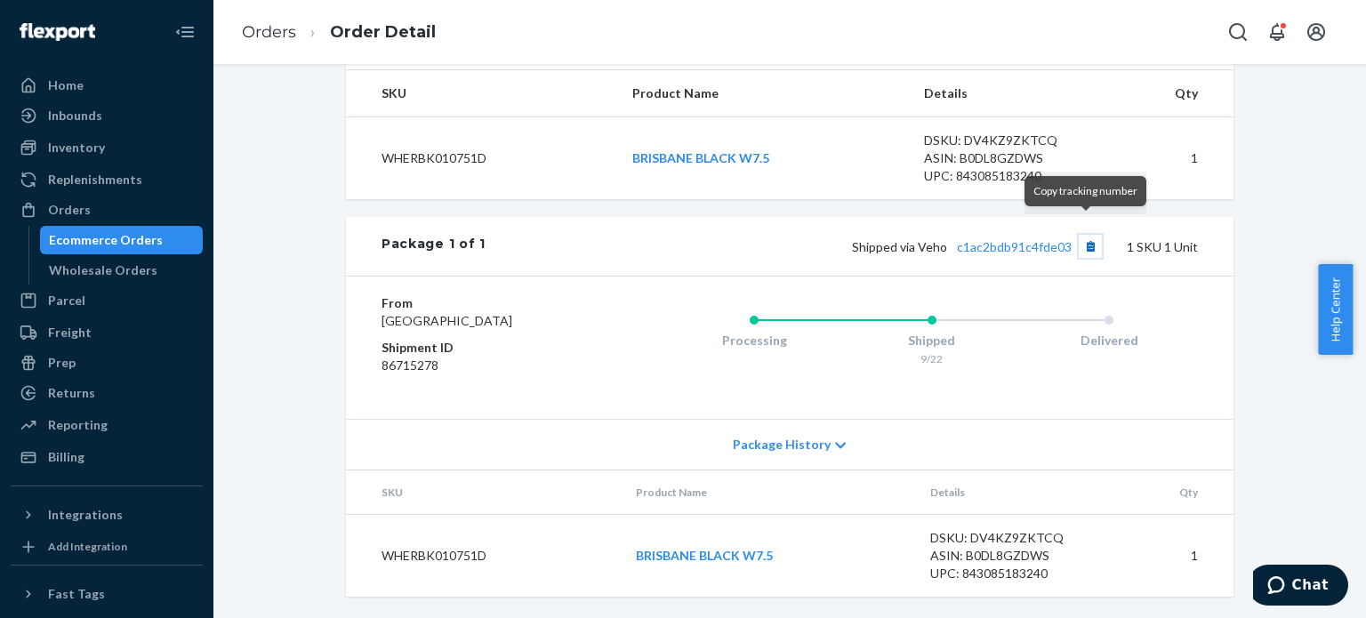
click at [1081, 235] on button "Copy tracking number" at bounding box center [1090, 246] width 23 height 23
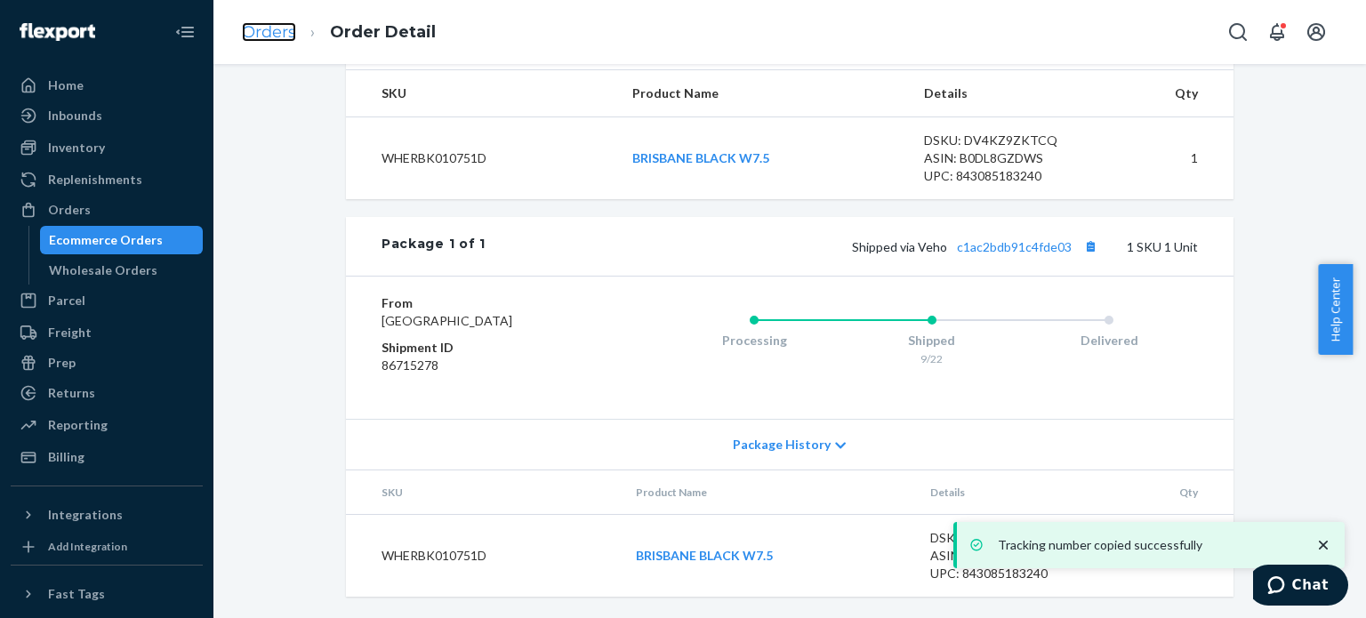
click at [267, 30] on link "Orders" at bounding box center [269, 32] width 54 height 20
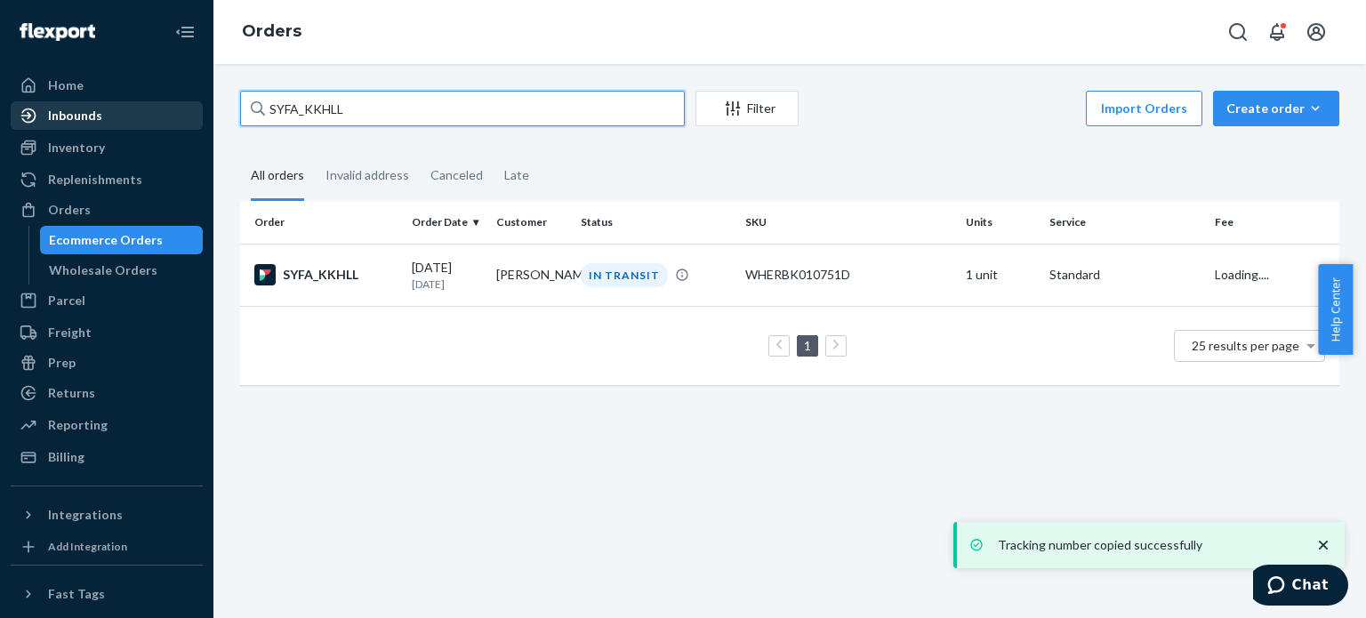
drag, startPoint x: 488, startPoint y: 117, endPoint x: 121, endPoint y: 119, distance: 367.2
click at [121, 119] on div "Home Inbounds Shipping Plans Problems Inventory Products Replenishments Orders …" at bounding box center [683, 309] width 1366 height 618
paste input "R1S4RLK3G"
type input "R1S4RLK3GL"
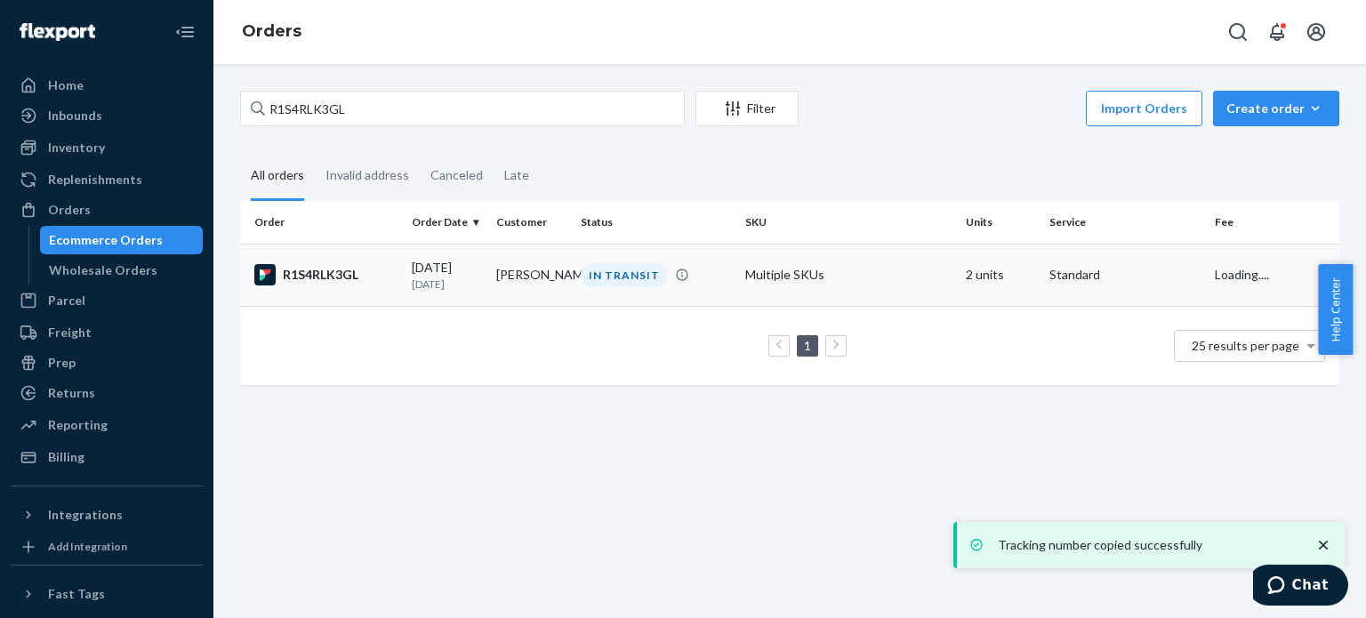
click at [316, 268] on div "R1S4RLK3GL" at bounding box center [325, 274] width 143 height 21
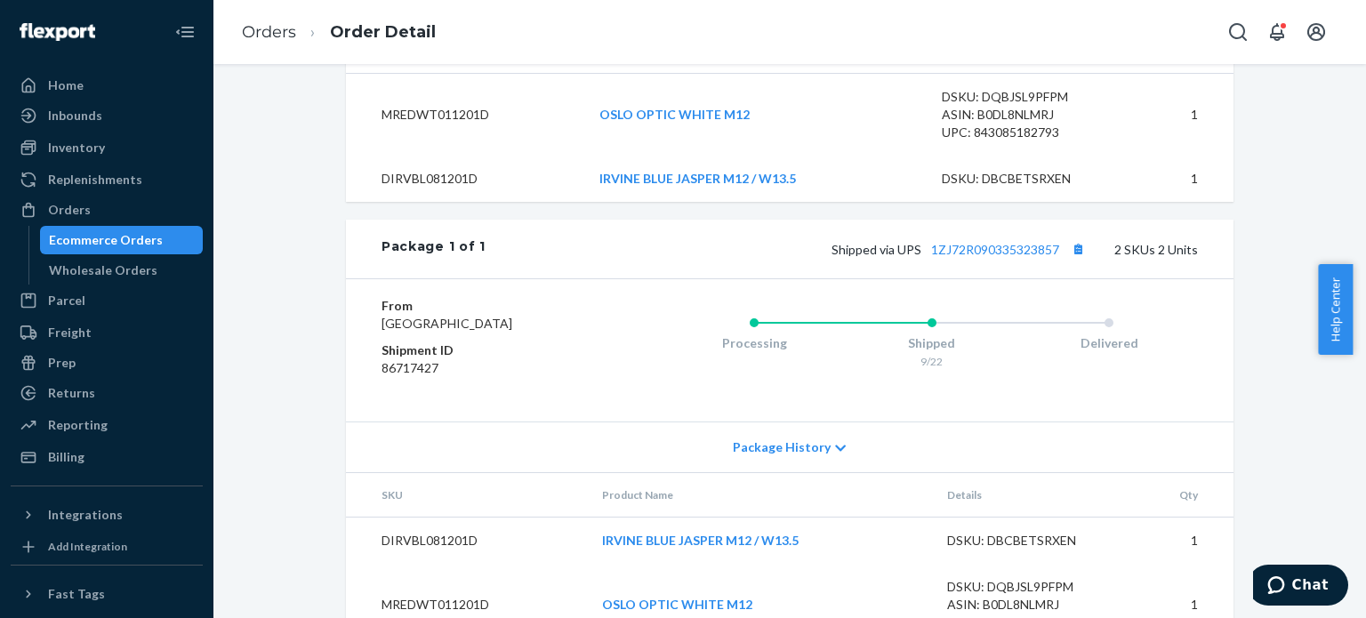
scroll to position [722, 0]
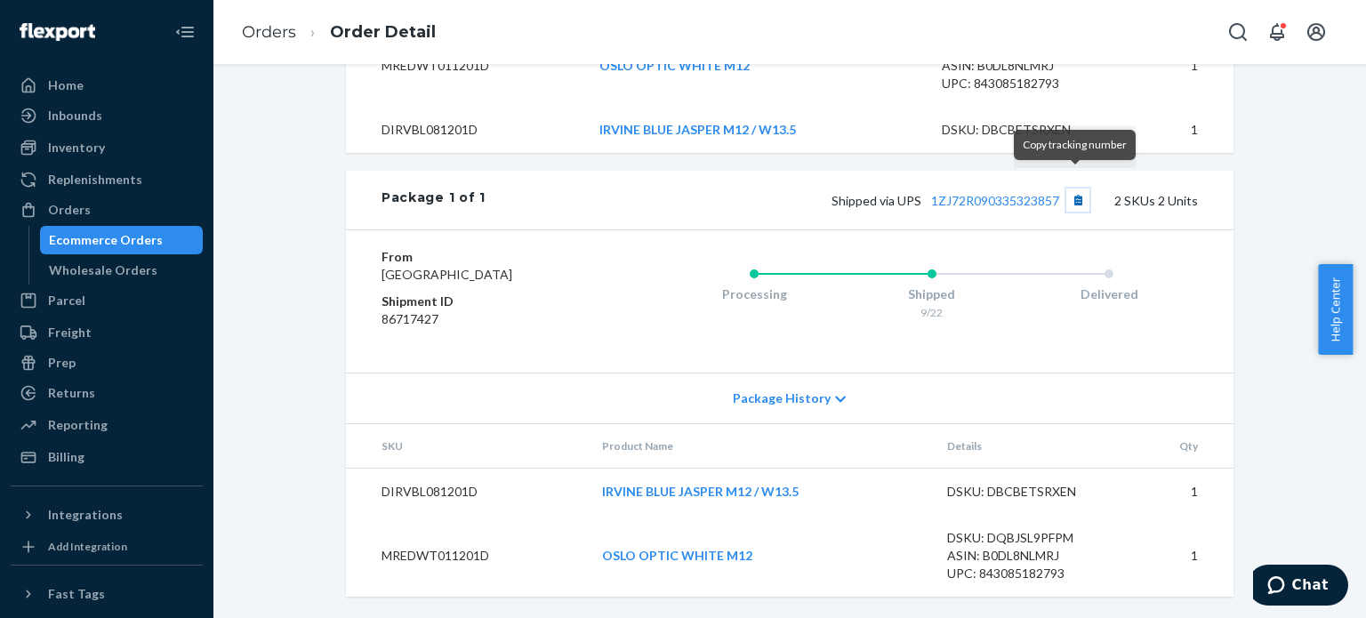
click at [1071, 189] on button "Copy tracking number" at bounding box center [1077, 200] width 23 height 23
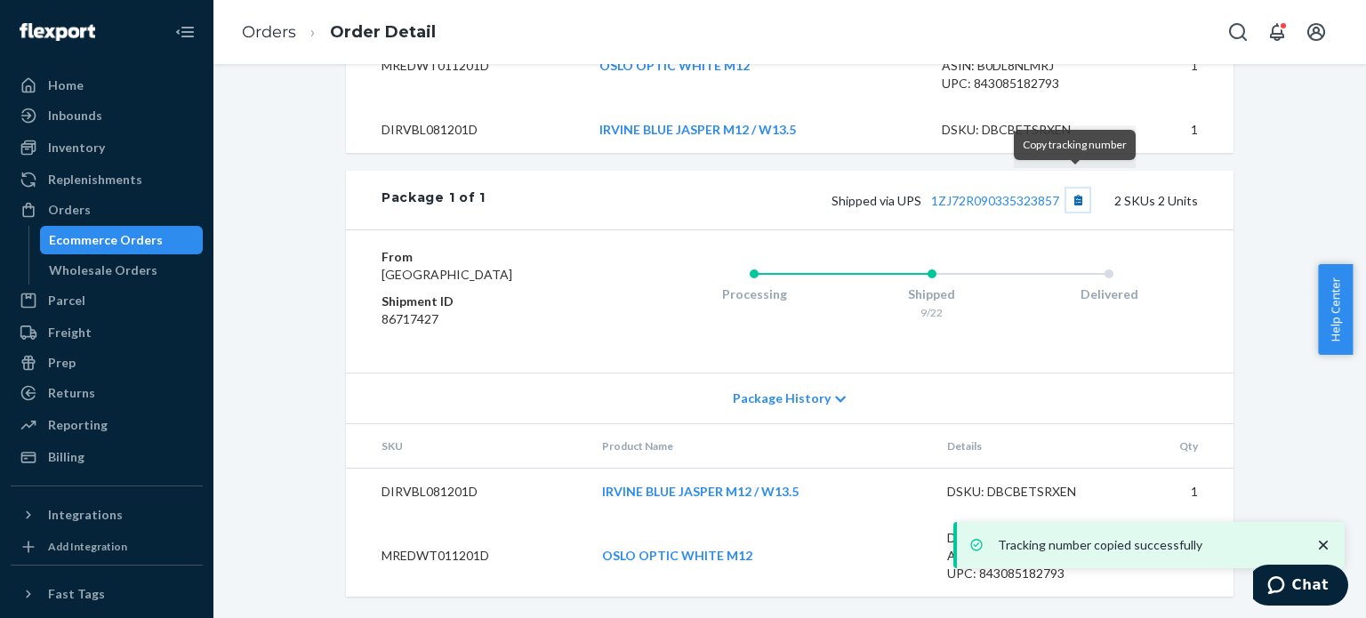
click at [1071, 189] on button "Copy tracking number" at bounding box center [1077, 200] width 23 height 23
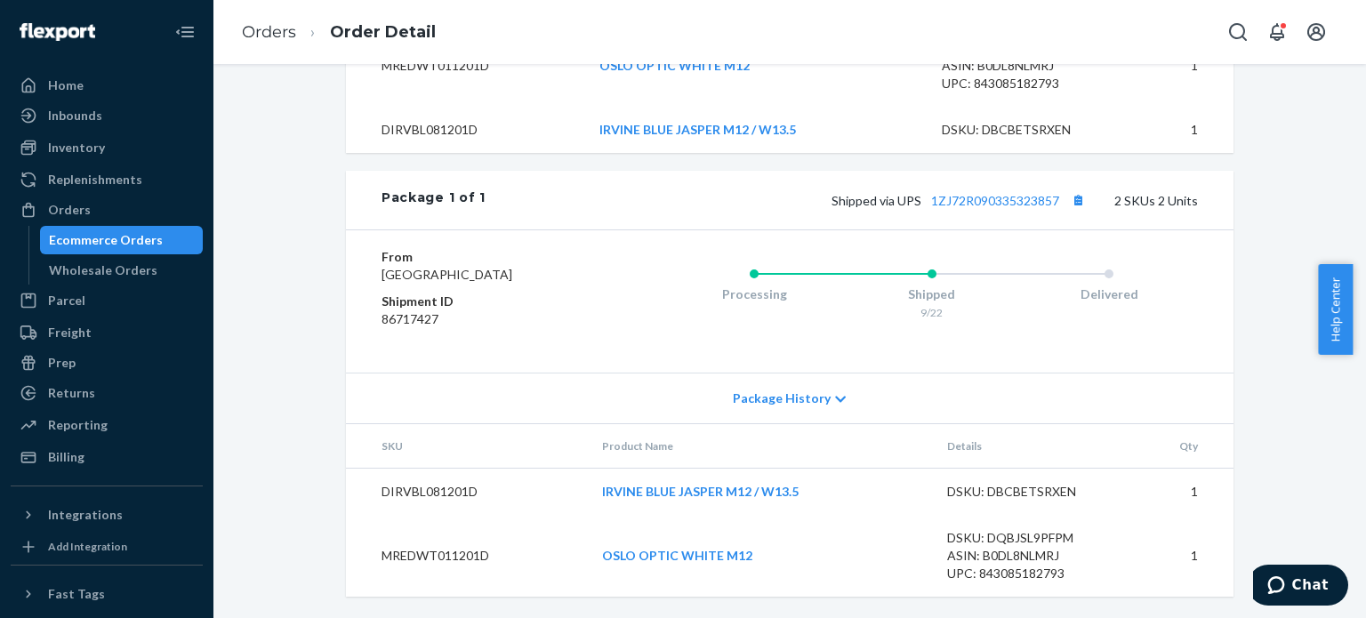
click at [282, 20] on ol "Orders Order Detail" at bounding box center [339, 32] width 222 height 52
click at [281, 38] on link "Orders" at bounding box center [269, 32] width 54 height 20
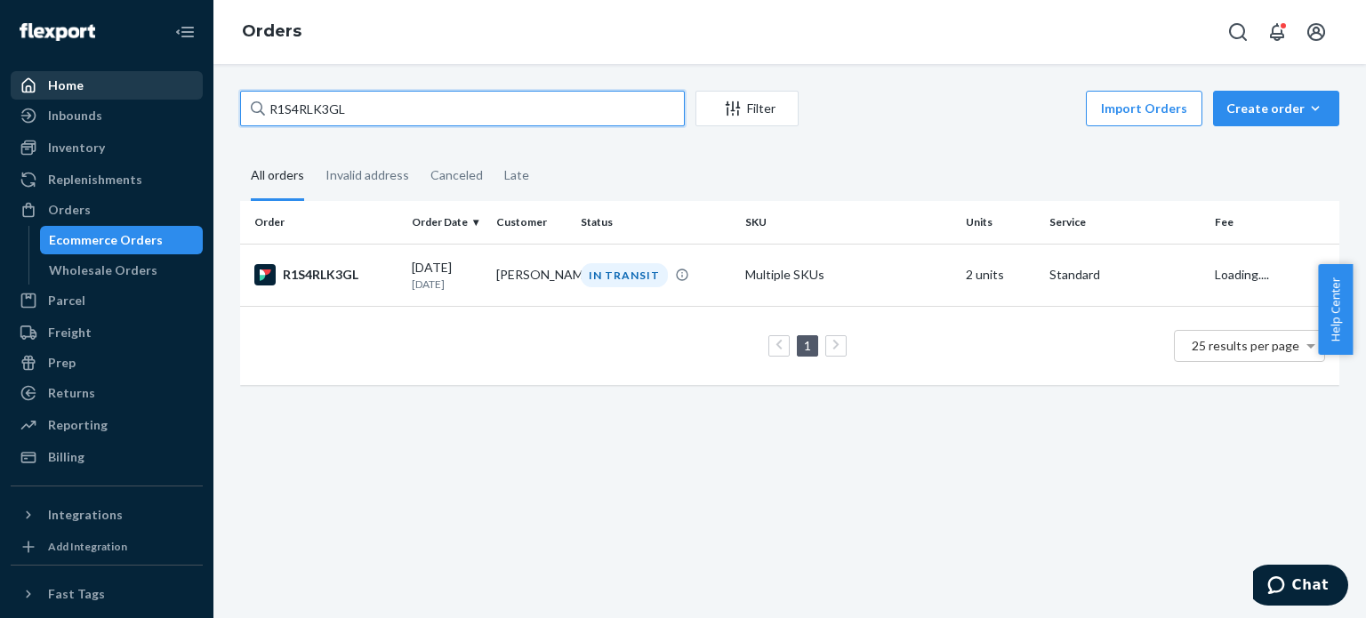
drag, startPoint x: 423, startPoint y: 109, endPoint x: 92, endPoint y: 95, distance: 331.1
click at [92, 95] on div "Home Inbounds Shipping Plans Problems Inventory Products Replenishments Orders …" at bounding box center [683, 309] width 1366 height 618
paste input "3761699"
type input "3761699"
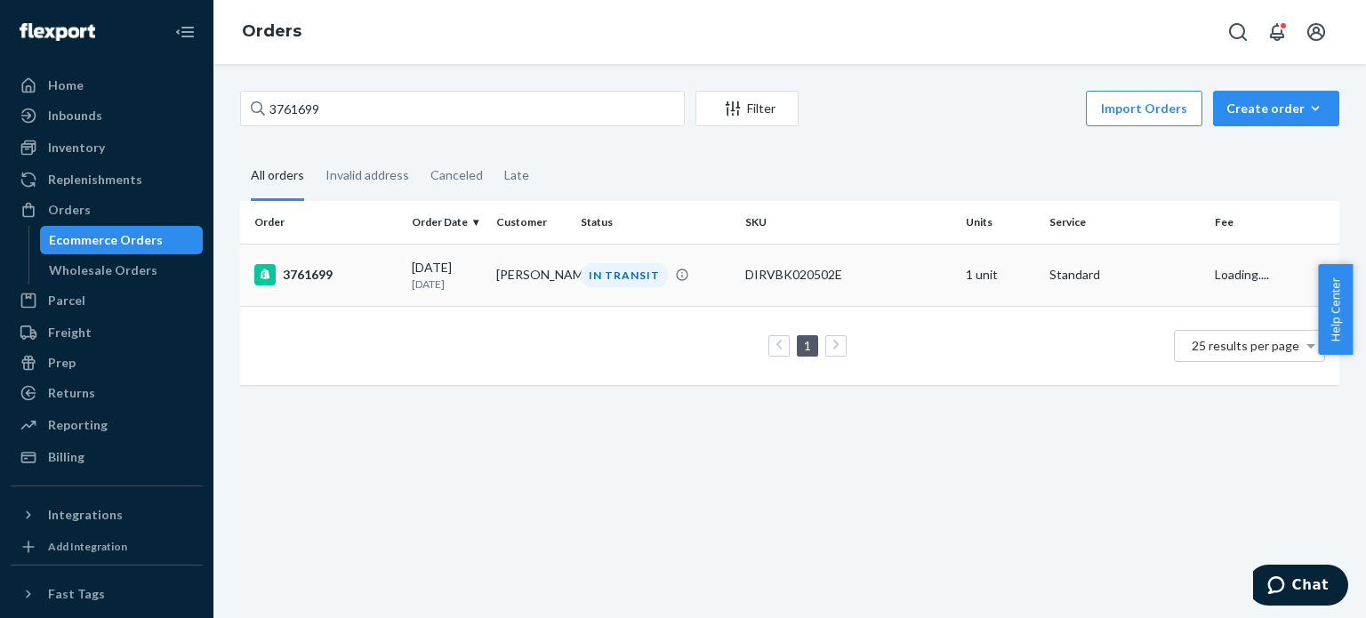
click at [316, 280] on div "3761699" at bounding box center [325, 274] width 143 height 21
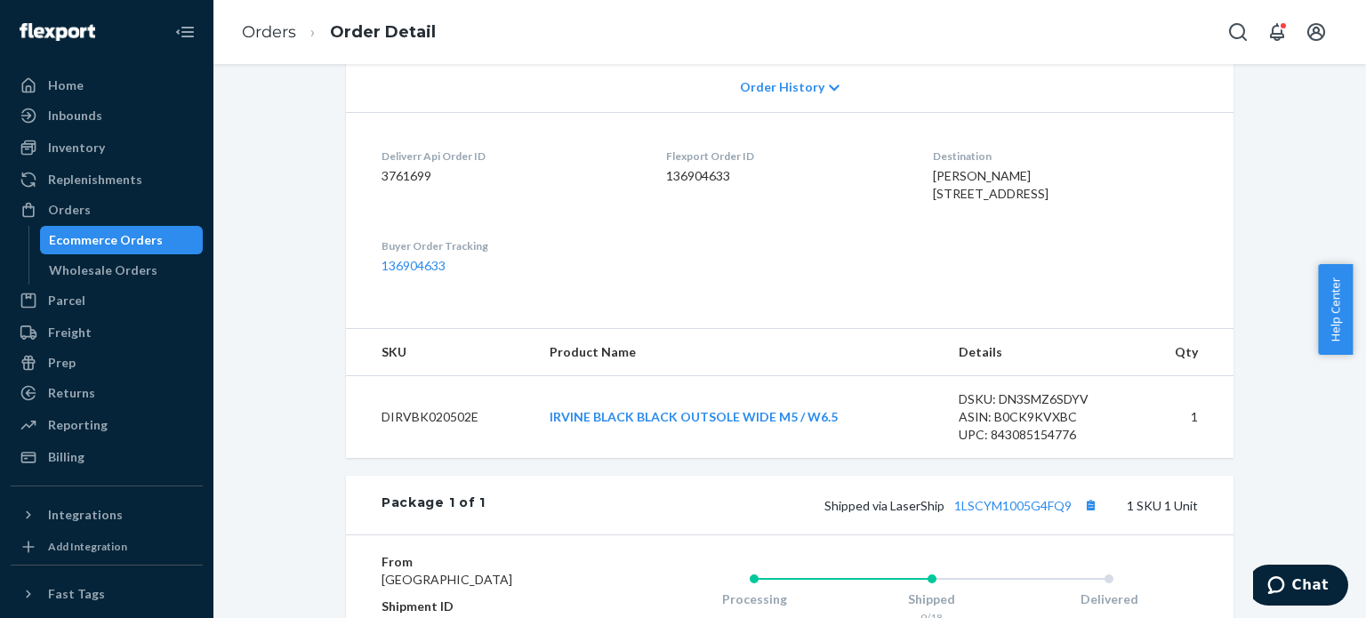
scroll to position [445, 0]
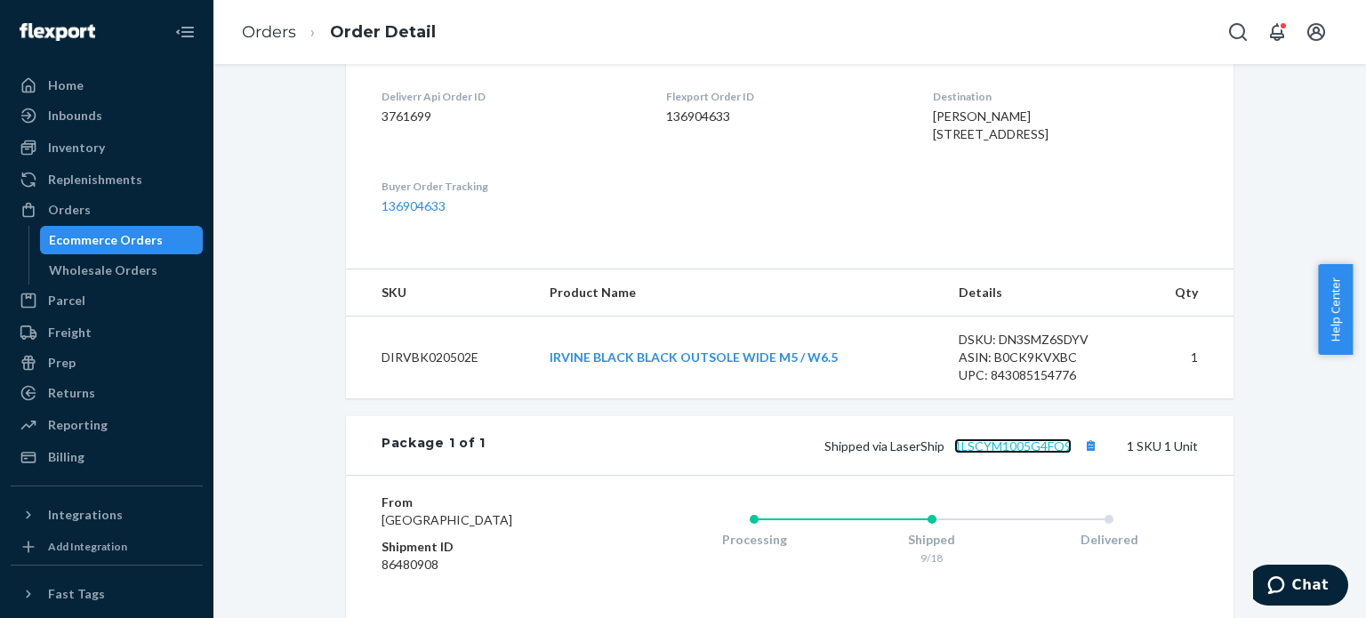
click at [1006, 453] on link "1LSCYM1005G4FQ9" at bounding box center [1012, 445] width 117 height 15
click at [299, 28] on li "Order Detail" at bounding box center [366, 32] width 140 height 24
click at [286, 32] on link "Orders" at bounding box center [269, 32] width 54 height 20
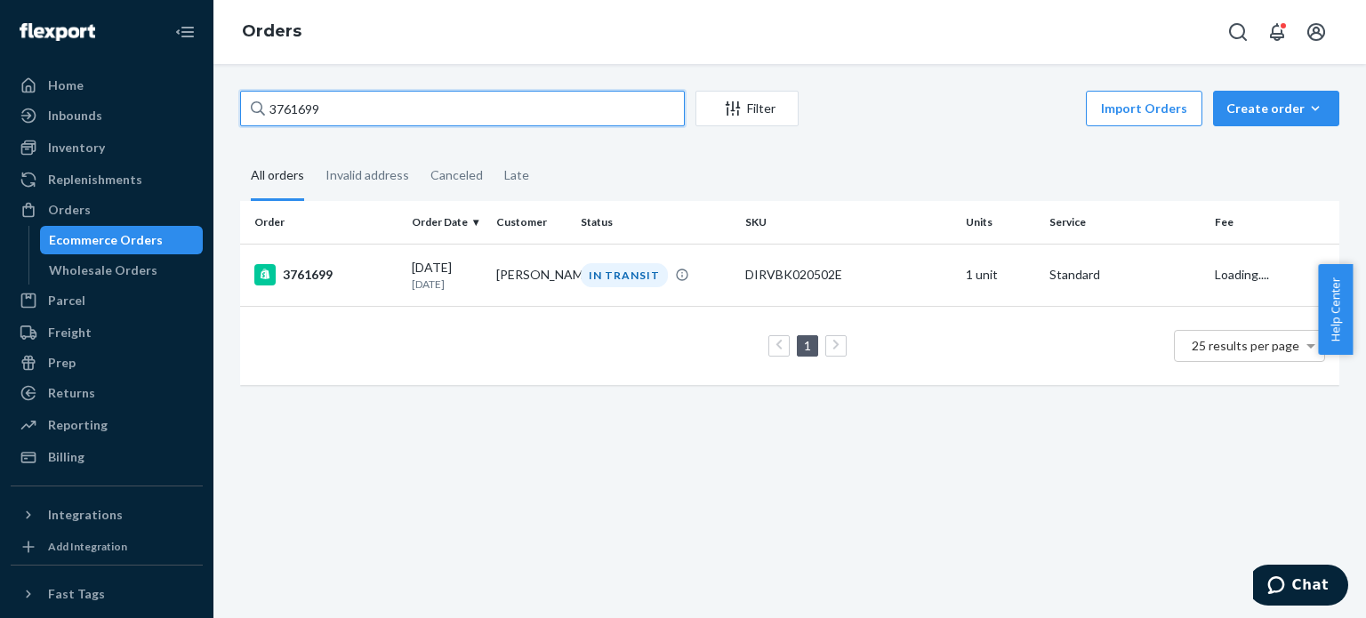
drag, startPoint x: 353, startPoint y: 107, endPoint x: 214, endPoint y: 92, distance: 139.5
click at [213, 92] on div "3761699 Filter Import Orders Create order Ecommerce order Removal order All ord…" at bounding box center [789, 341] width 1152 height 554
paste input "71478"
type input "3771478"
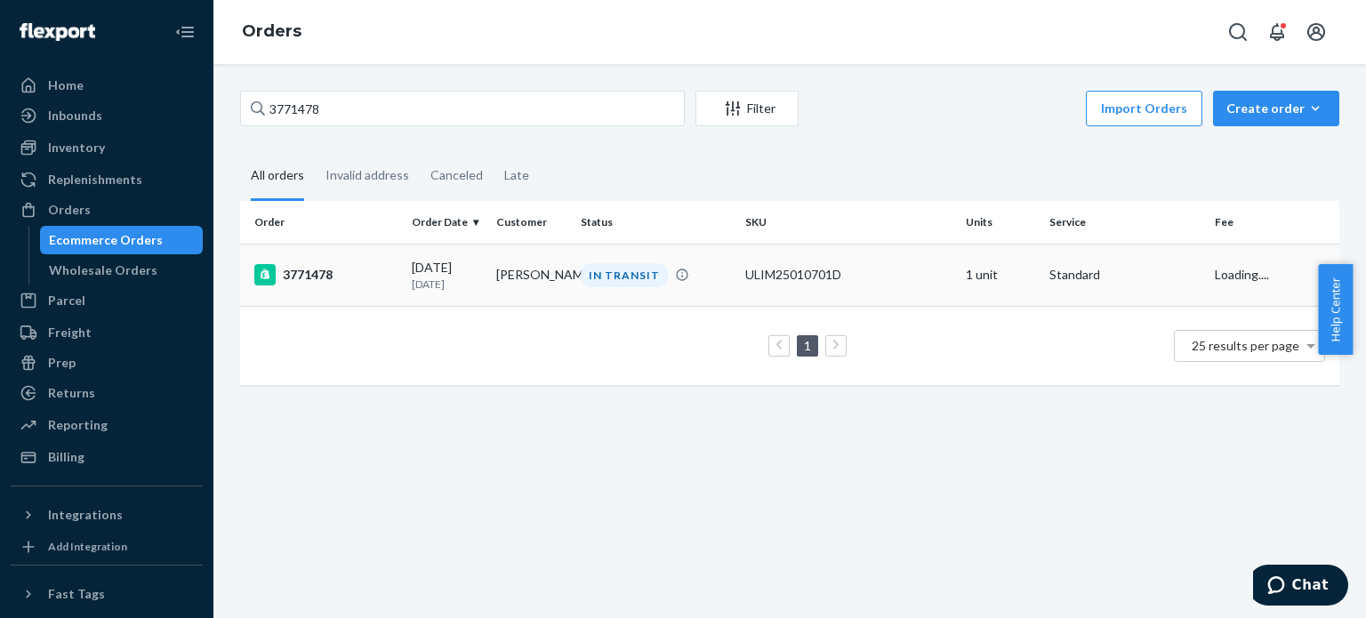
click at [314, 270] on div "3771478" at bounding box center [325, 274] width 143 height 21
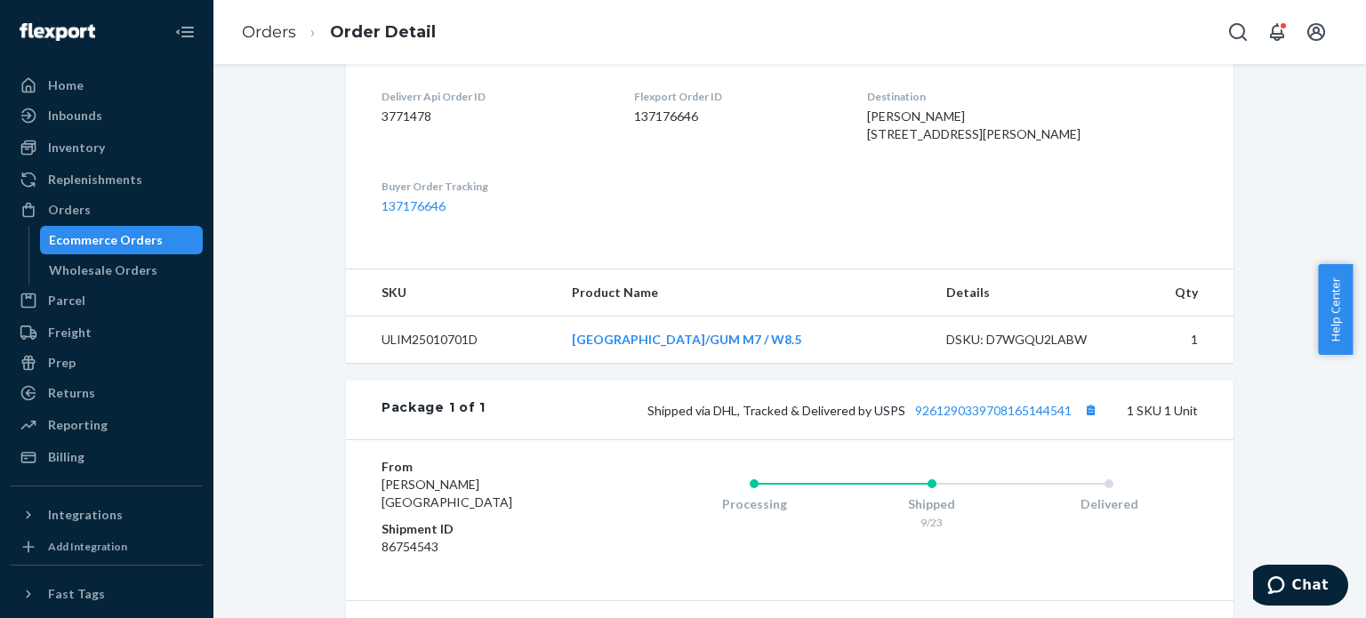
scroll to position [622, 0]
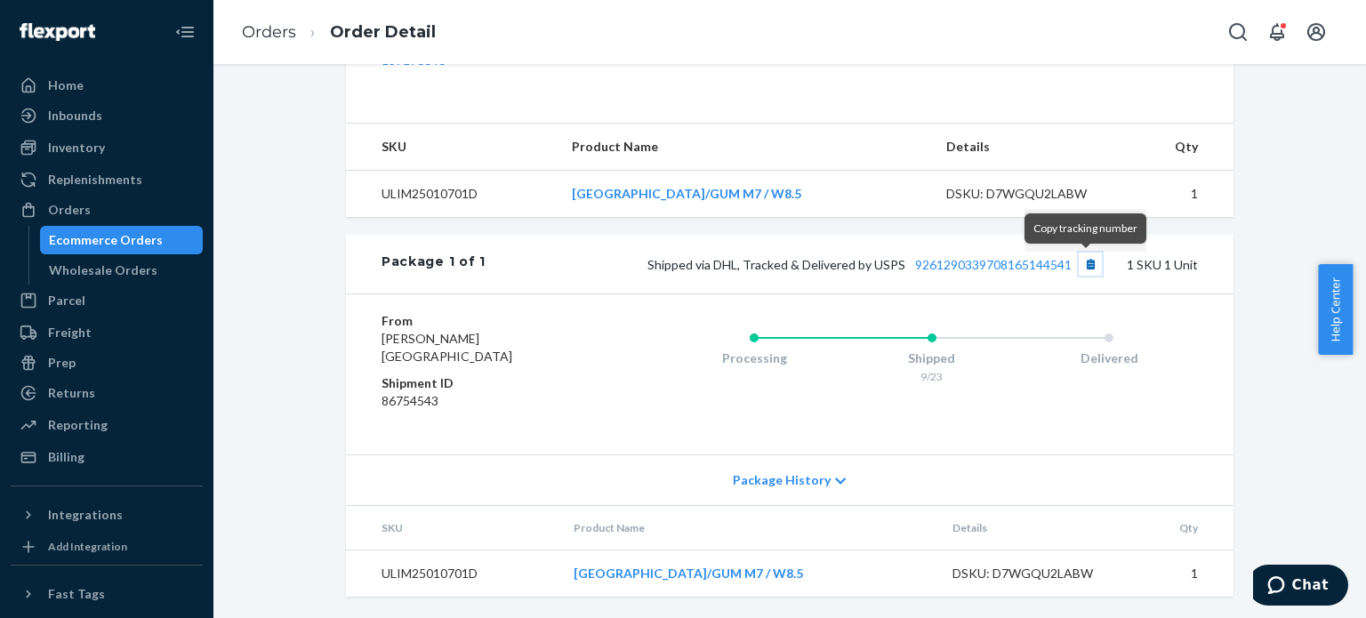
click at [1094, 266] on button "Copy tracking number" at bounding box center [1090, 264] width 23 height 23
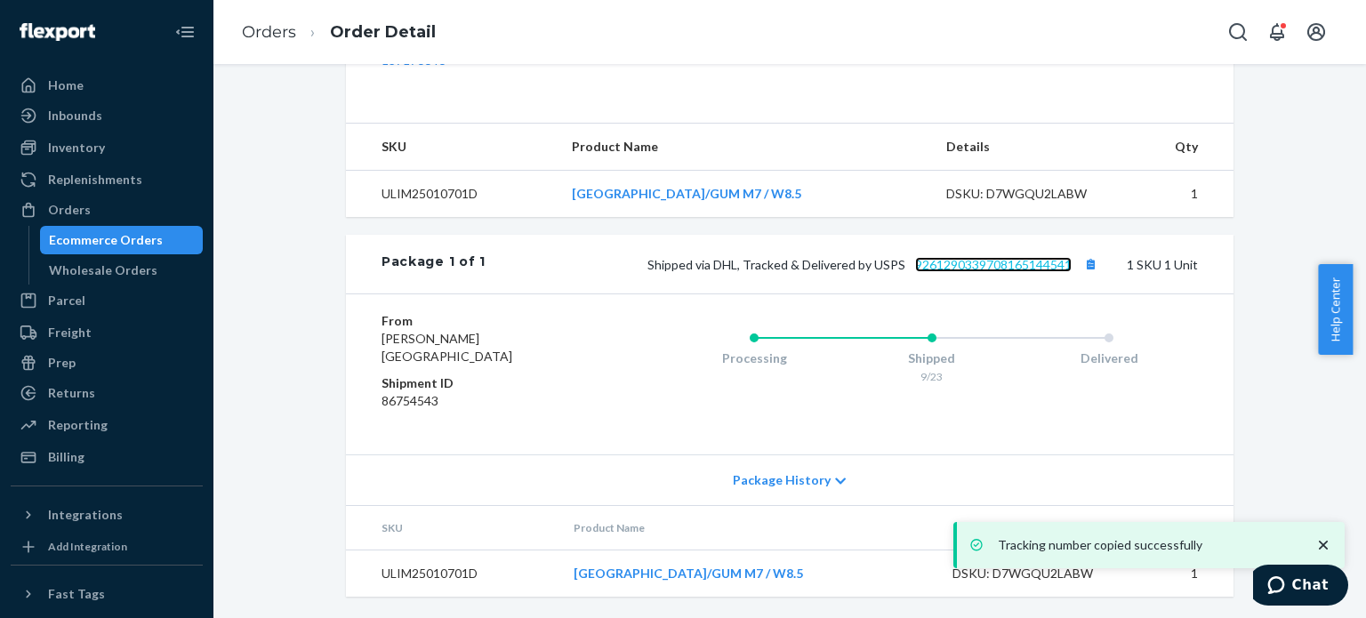
click at [1029, 266] on link "9261290339708165144541" at bounding box center [993, 264] width 156 height 15
